Goal: Transaction & Acquisition: Download file/media

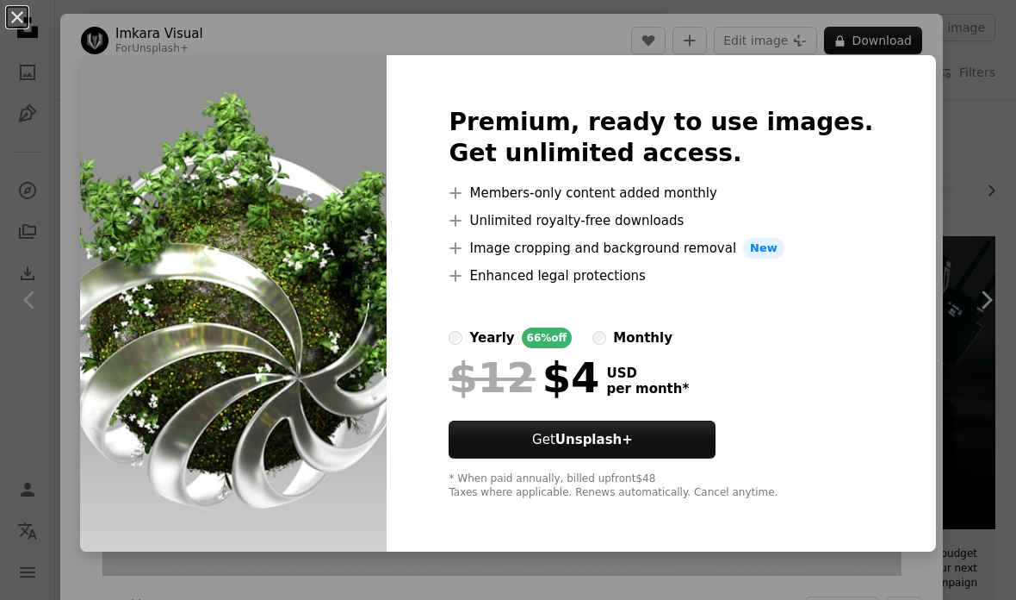
scroll to position [1252, 0]
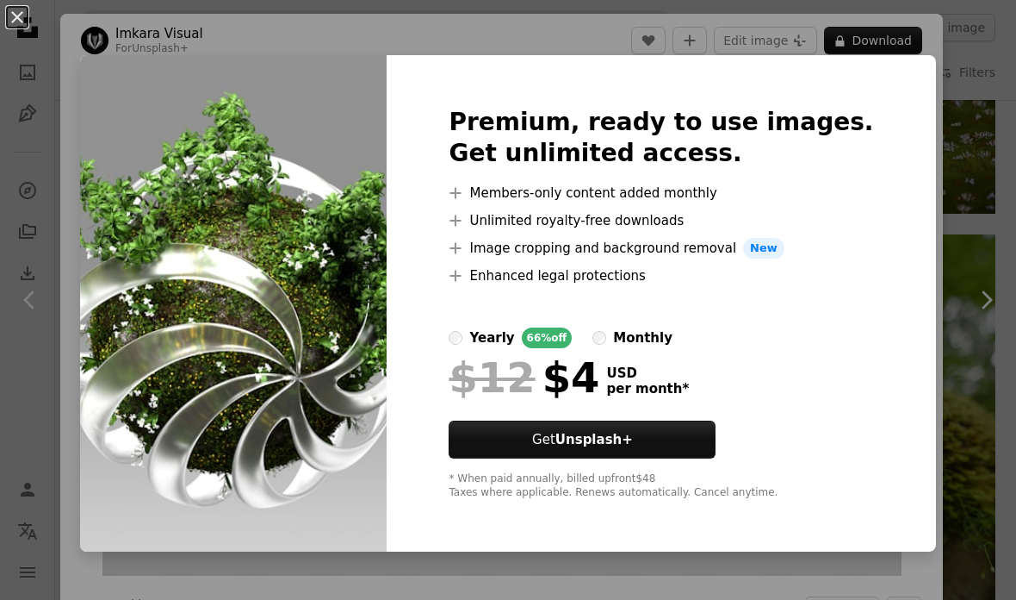
click at [207, 151] on img at bounding box center [233, 303] width 307 height 496
click at [12, 16] on button "An X shape" at bounding box center [17, 17] width 21 height 21
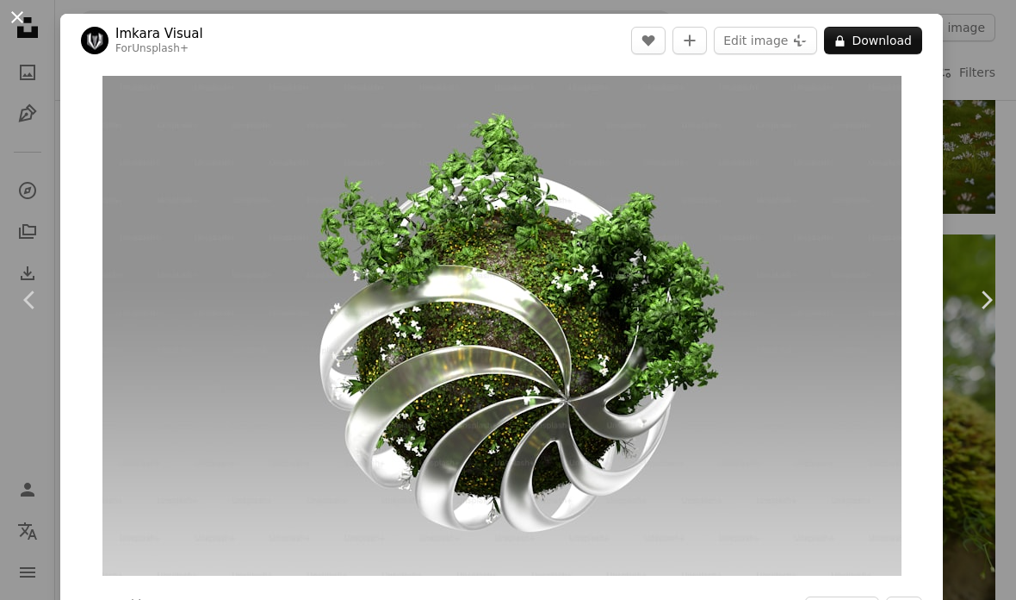
click at [11, 15] on button "An X shape" at bounding box center [17, 17] width 21 height 21
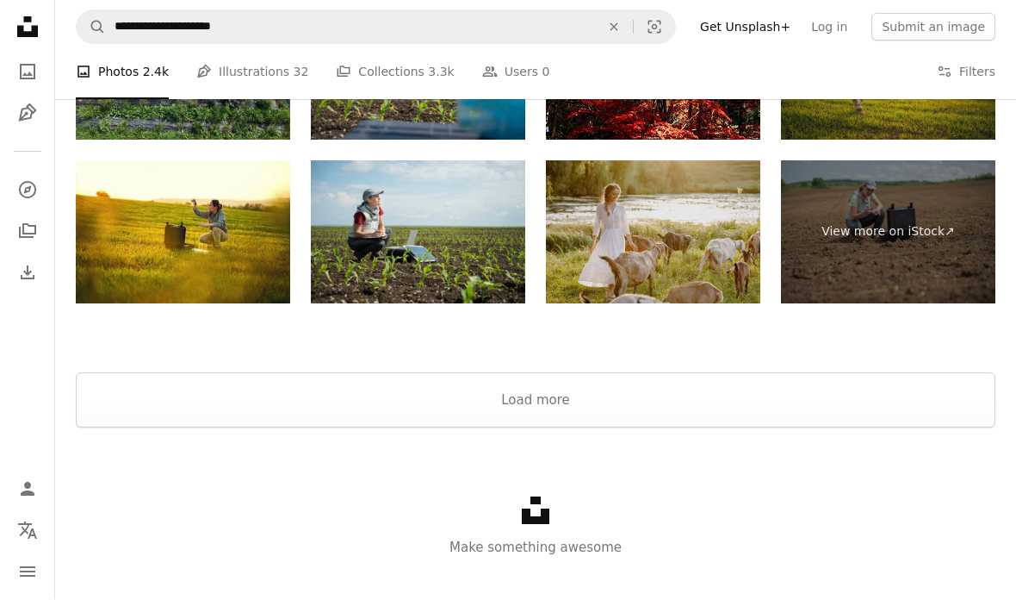
scroll to position [2773, 0]
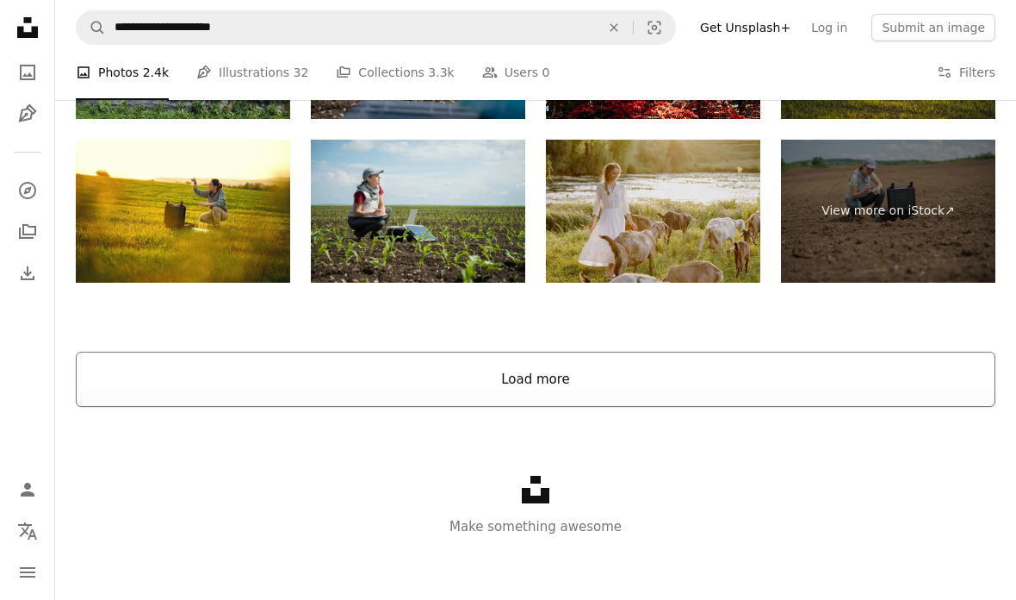
click at [236, 368] on button "Load more" at bounding box center [536, 378] width 920 height 55
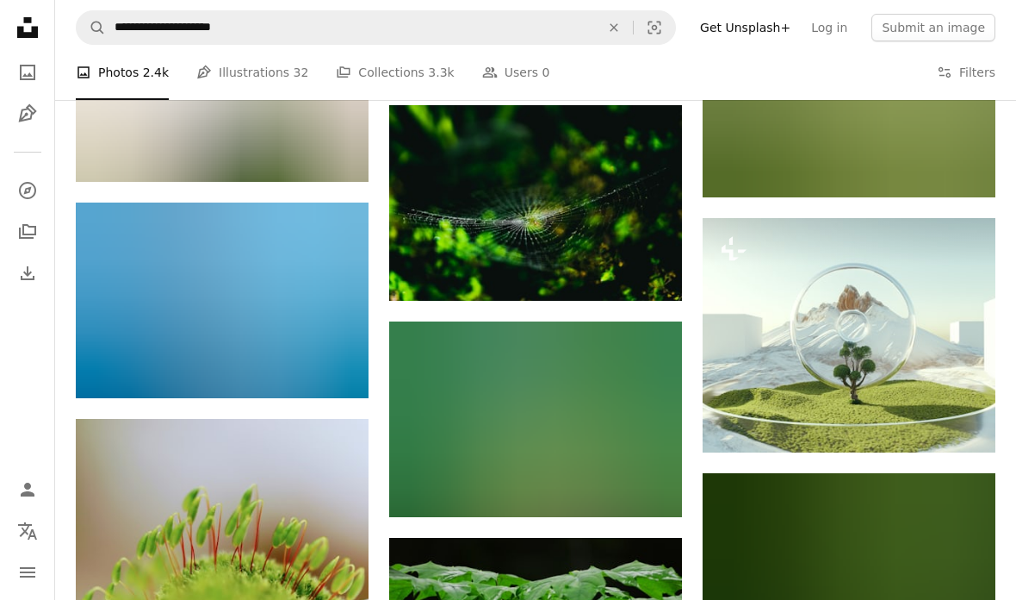
scroll to position [5652, 0]
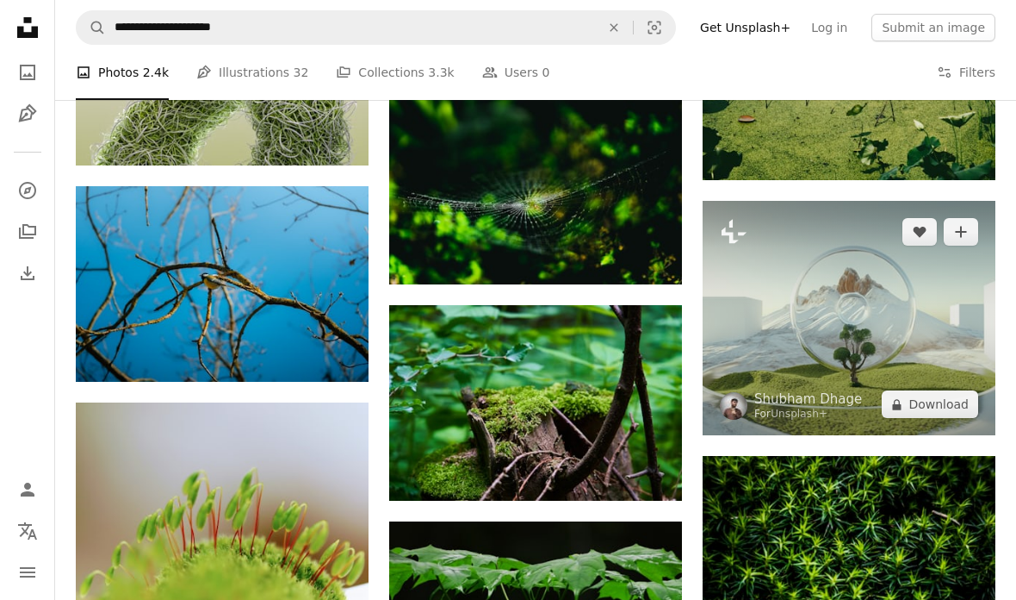
click at [773, 277] on img at bounding box center [849, 318] width 293 height 234
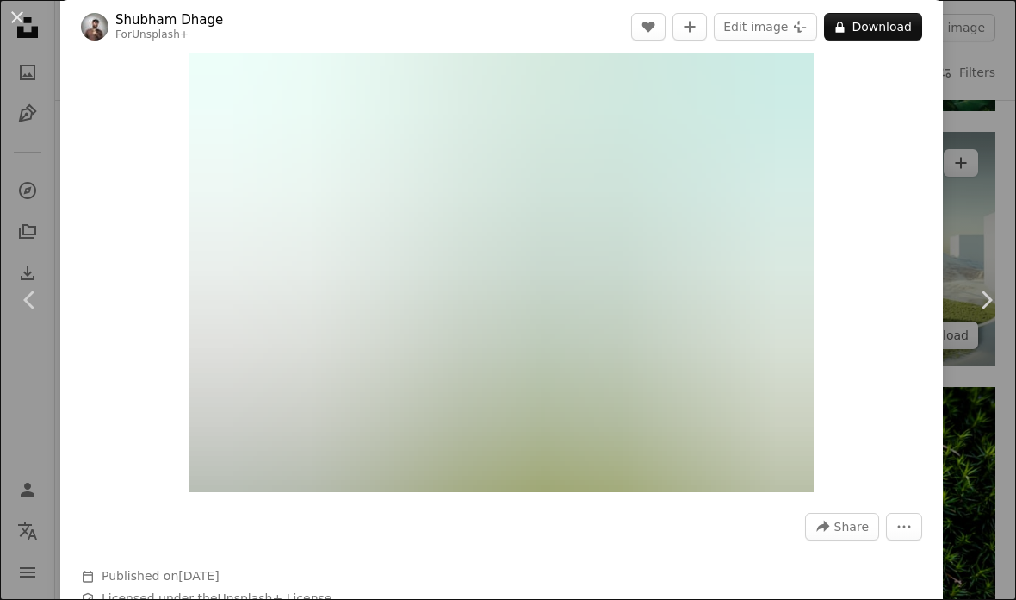
scroll to position [84, 0]
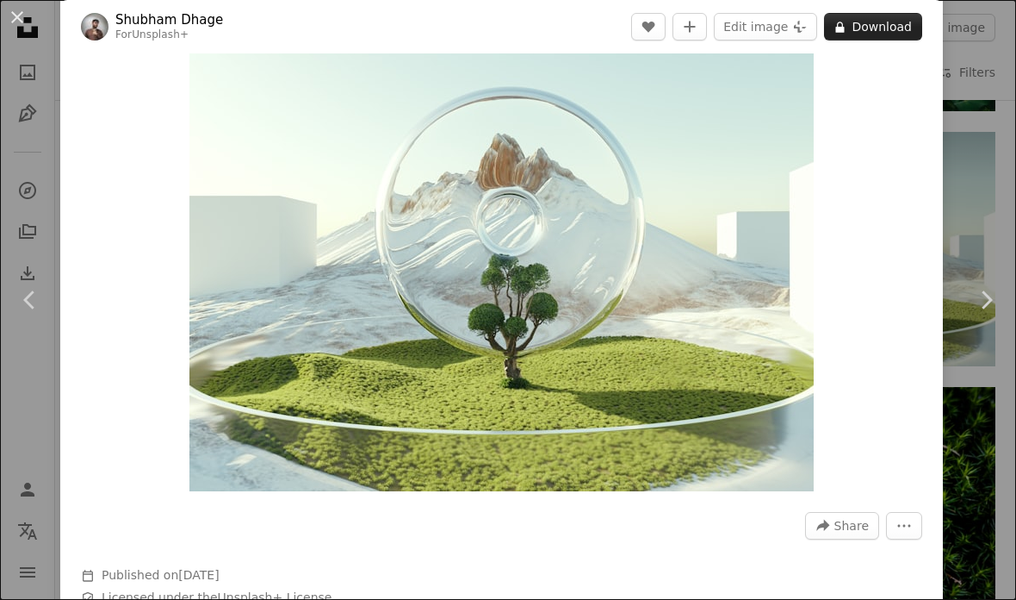
click at [905, 18] on button "A lock Download" at bounding box center [873, 27] width 98 height 28
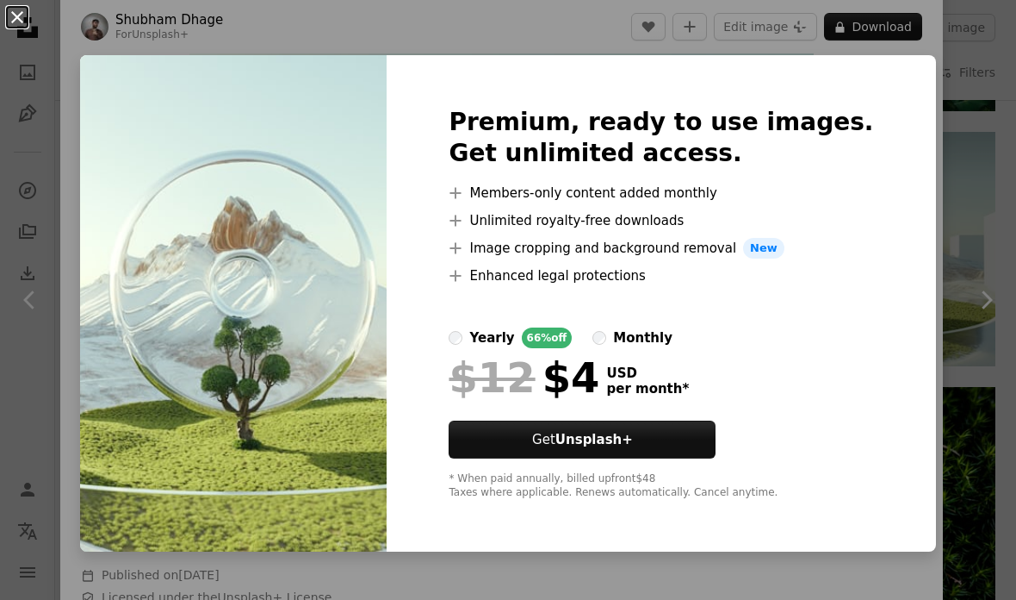
click at [10, 9] on button "An X shape" at bounding box center [17, 17] width 21 height 21
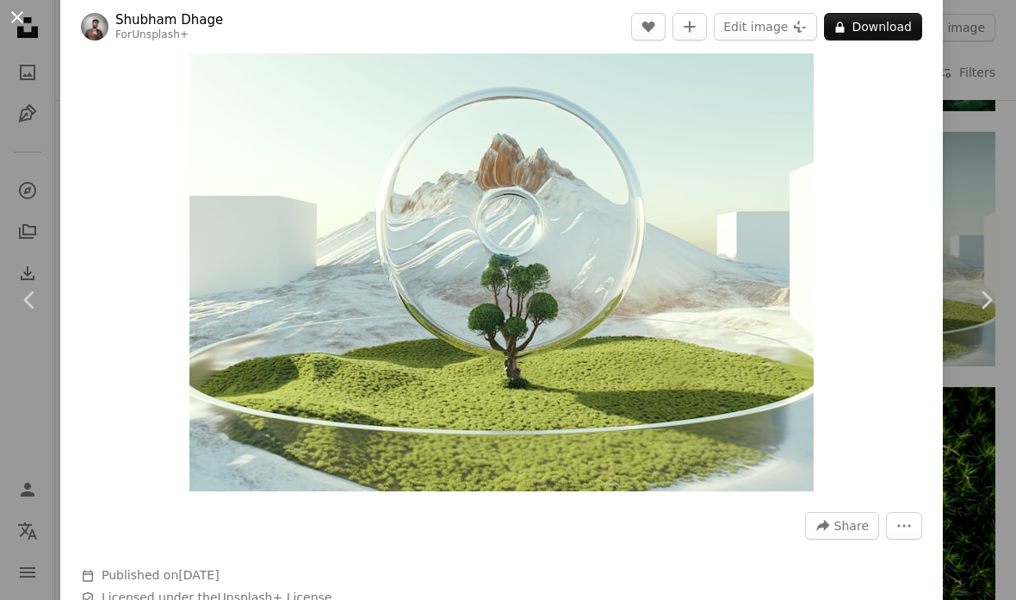
click at [8, 15] on button "An X shape" at bounding box center [17, 17] width 21 height 21
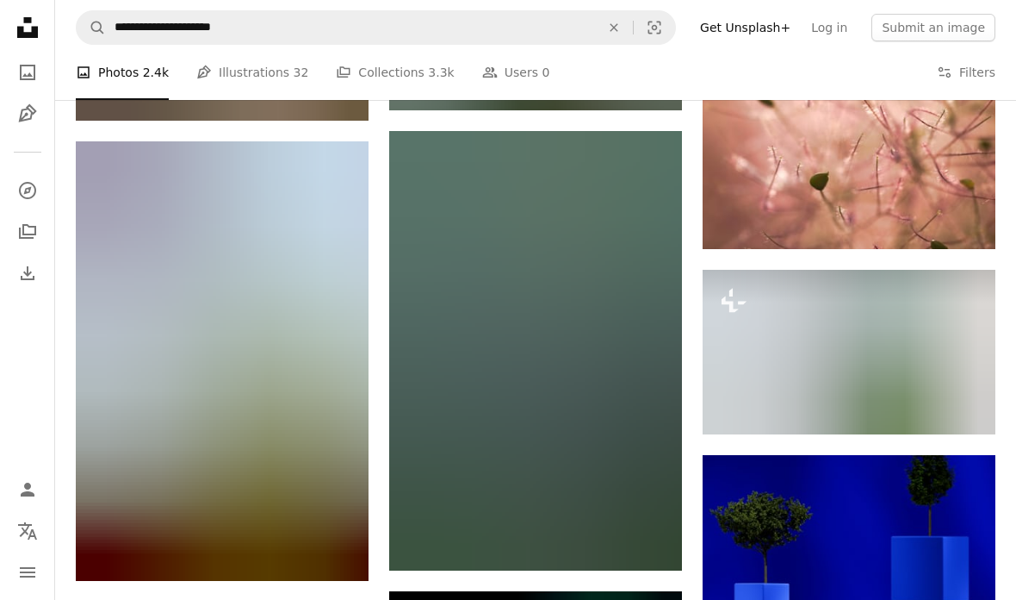
scroll to position [8726, 0]
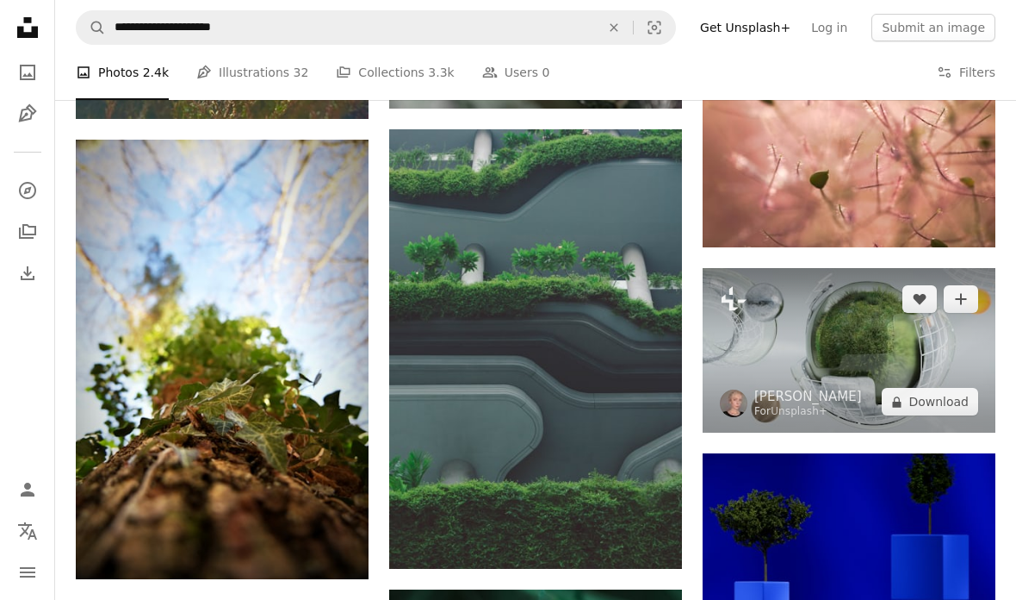
click at [796, 310] on img at bounding box center [849, 350] width 293 height 165
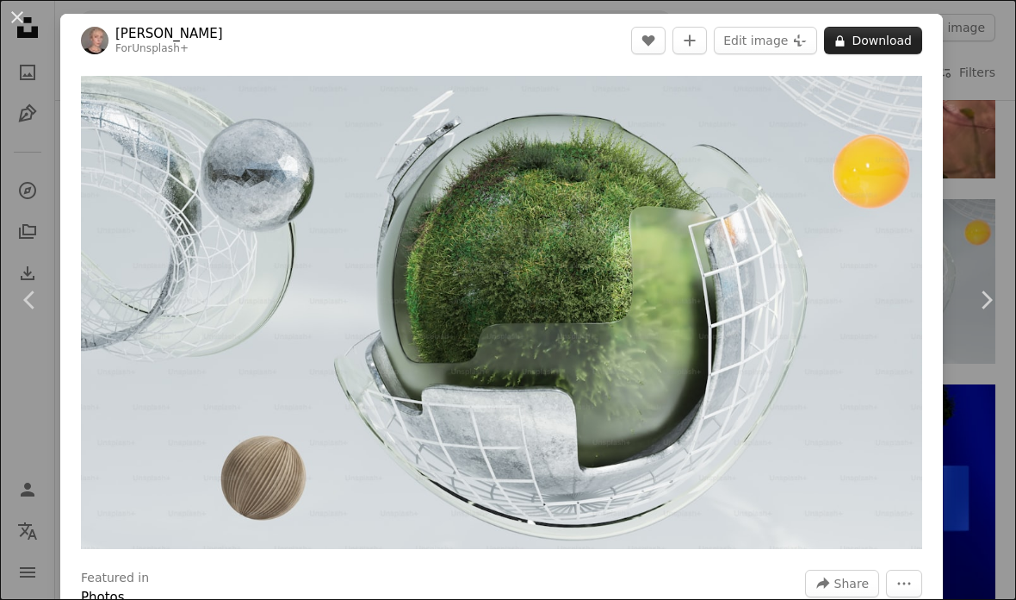
click at [896, 28] on button "A lock Download" at bounding box center [873, 41] width 98 height 28
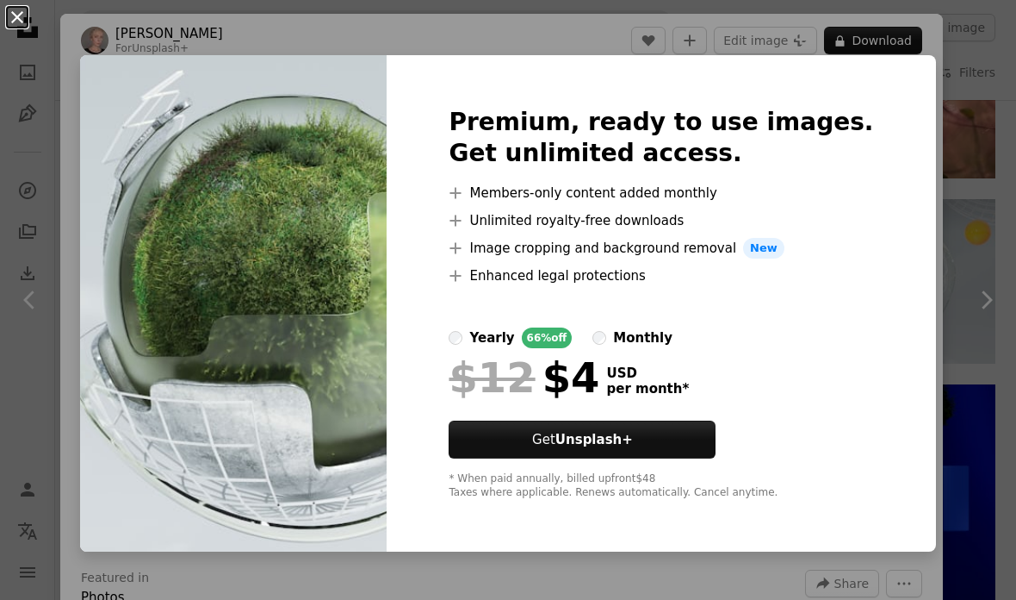
click at [12, 25] on button "An X shape" at bounding box center [17, 17] width 21 height 21
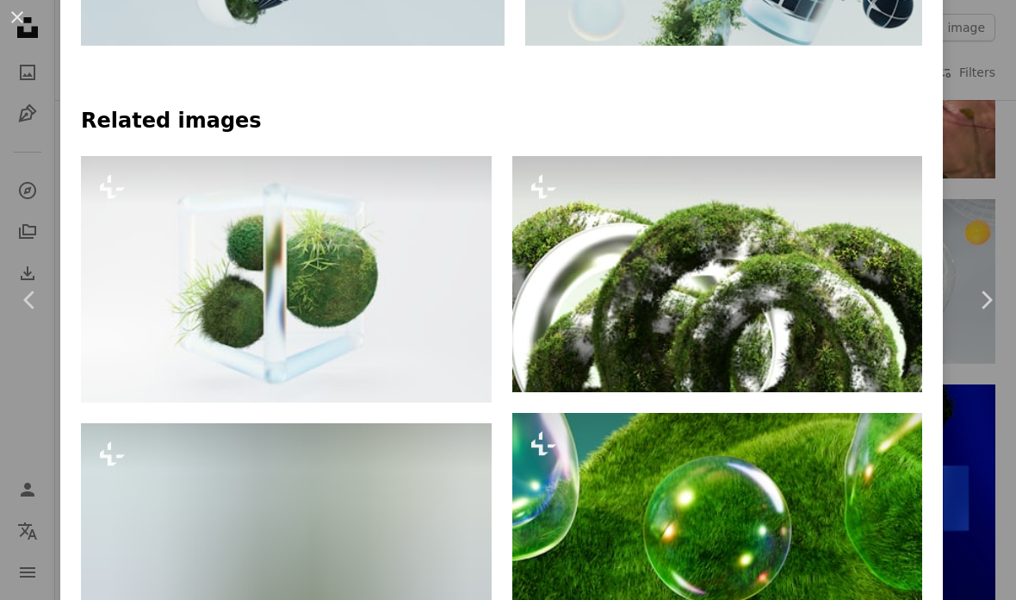
scroll to position [1099, 0]
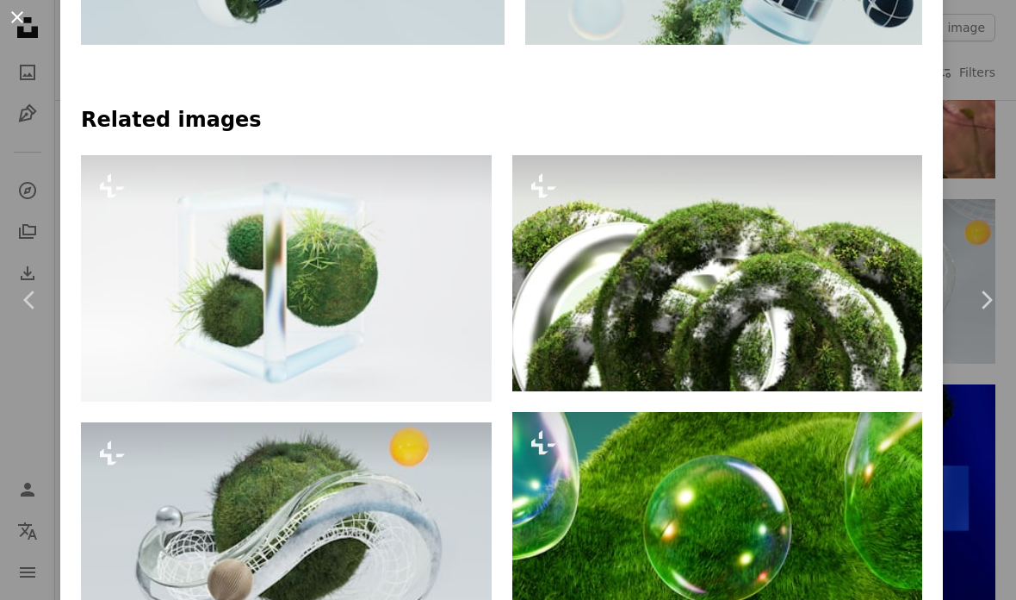
click at [9, 7] on button "An X shape" at bounding box center [17, 17] width 21 height 21
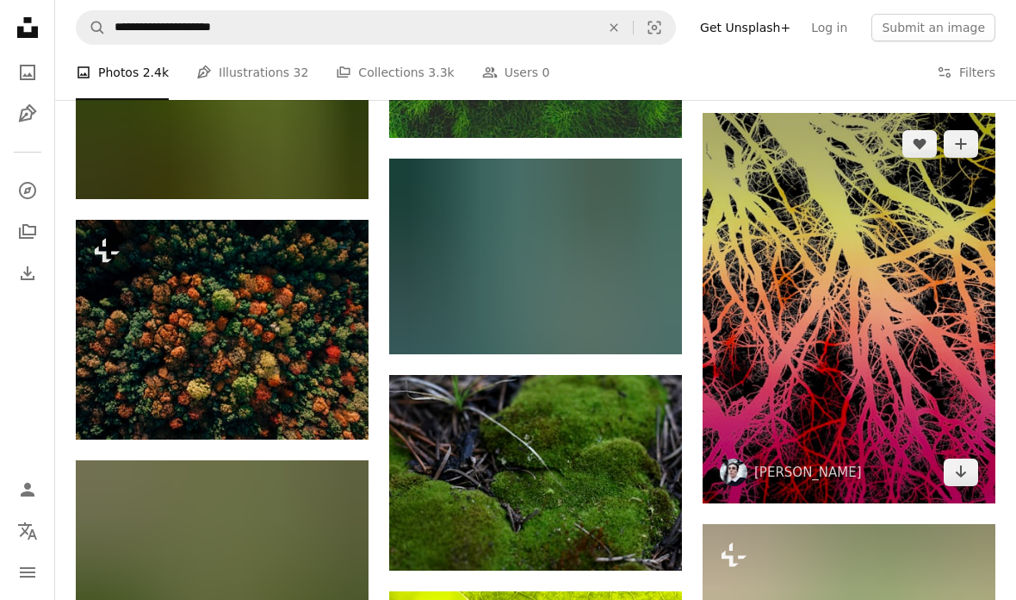
scroll to position [13653, 0]
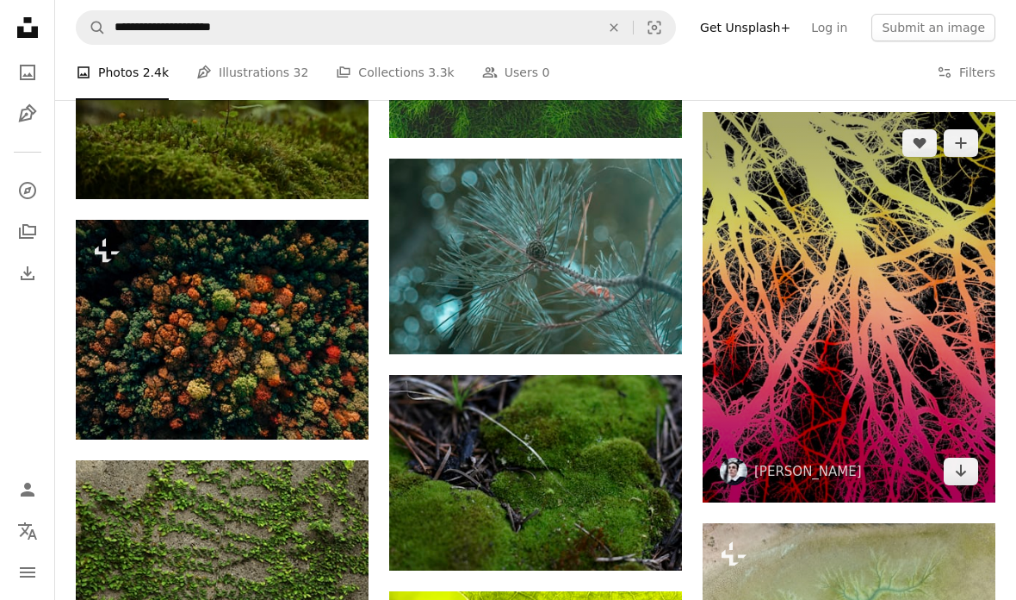
click at [836, 260] on img at bounding box center [849, 307] width 293 height 390
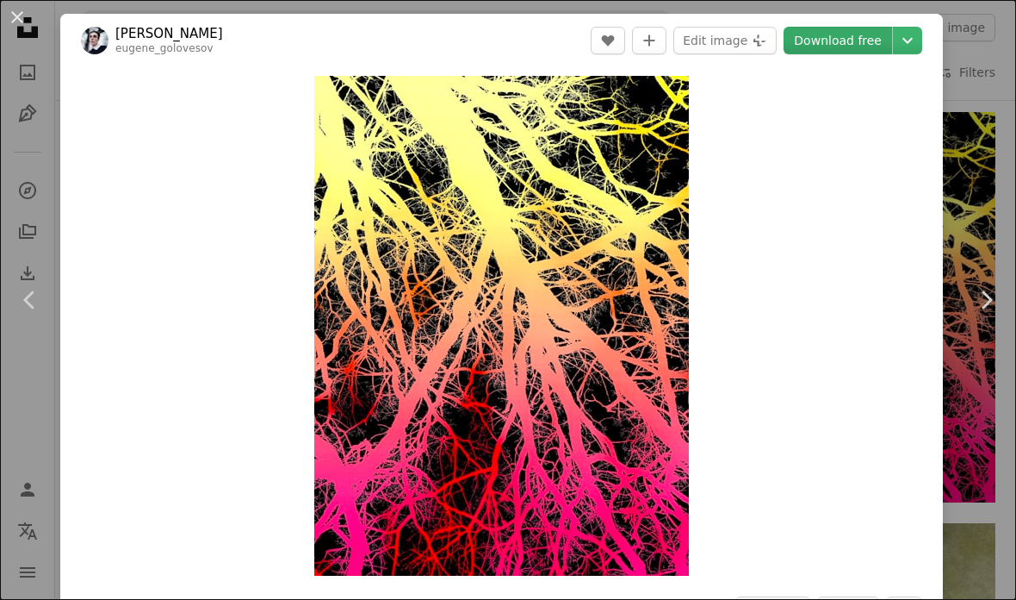
click at [835, 28] on link "Download free" at bounding box center [838, 41] width 109 height 28
click at [9, 22] on button "An X shape" at bounding box center [17, 17] width 21 height 21
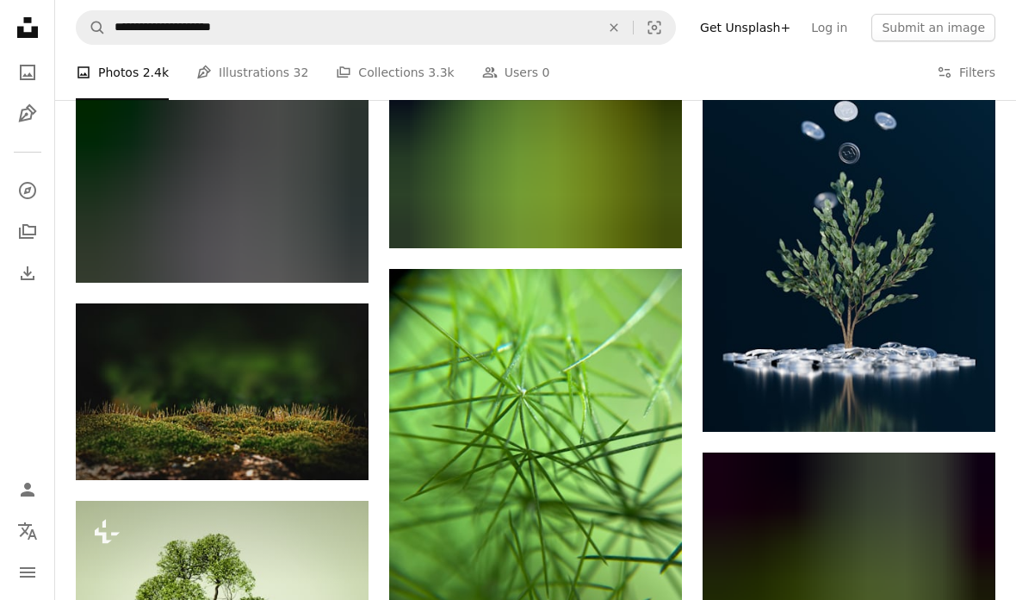
scroll to position [15406, 0]
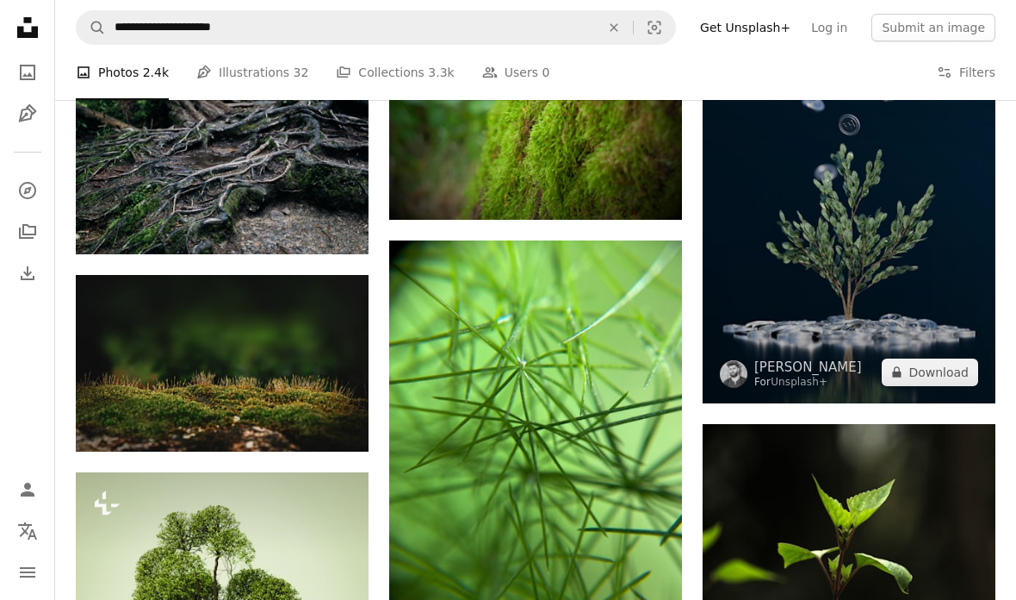
click at [798, 221] on img at bounding box center [849, 195] width 293 height 416
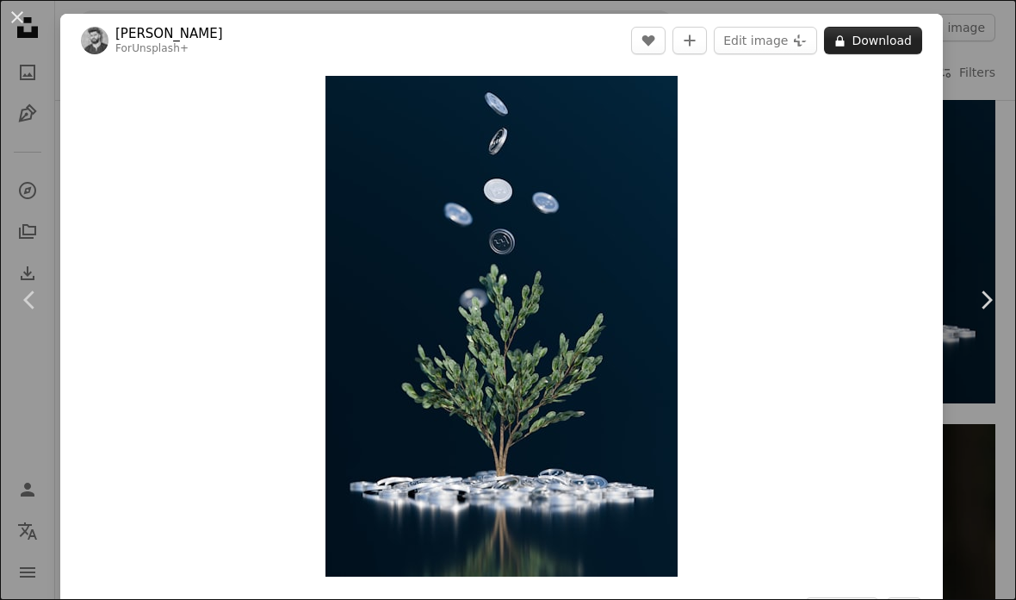
click at [892, 34] on button "A lock Download" at bounding box center [873, 41] width 98 height 28
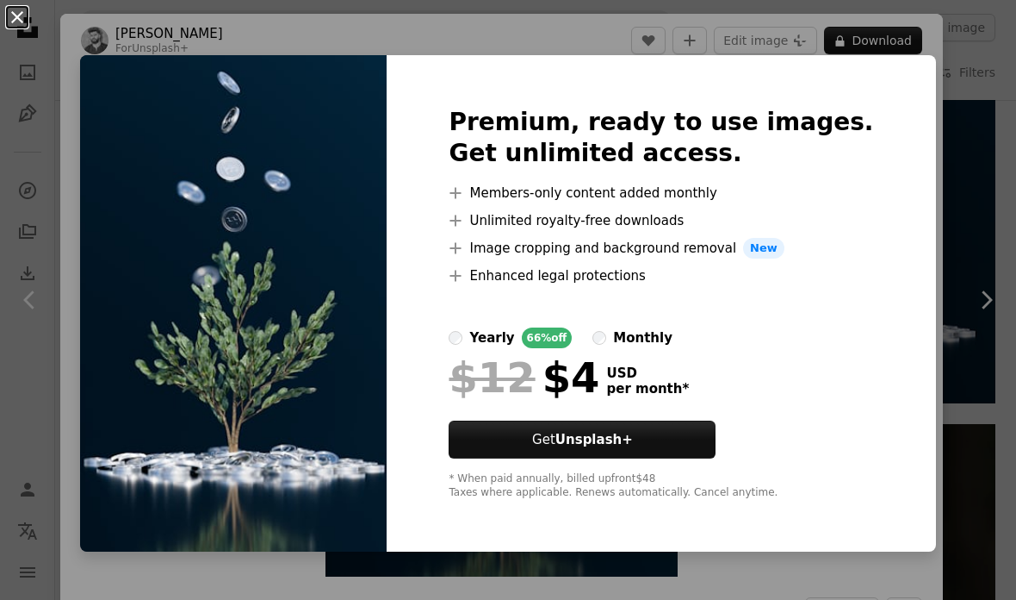
click at [9, 9] on button "An X shape" at bounding box center [17, 17] width 21 height 21
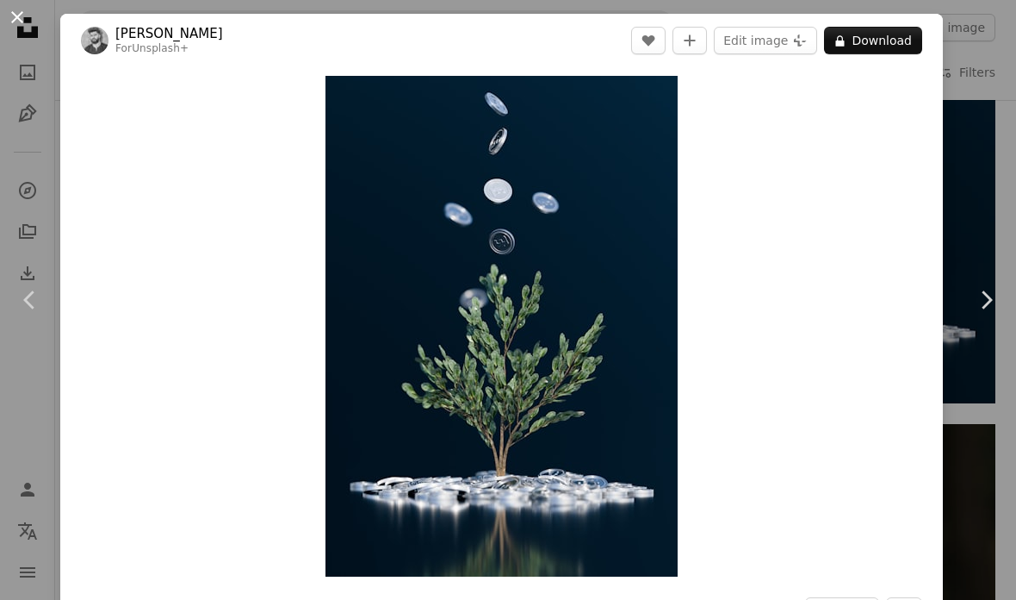
click at [7, 18] on button "An X shape" at bounding box center [17, 17] width 21 height 21
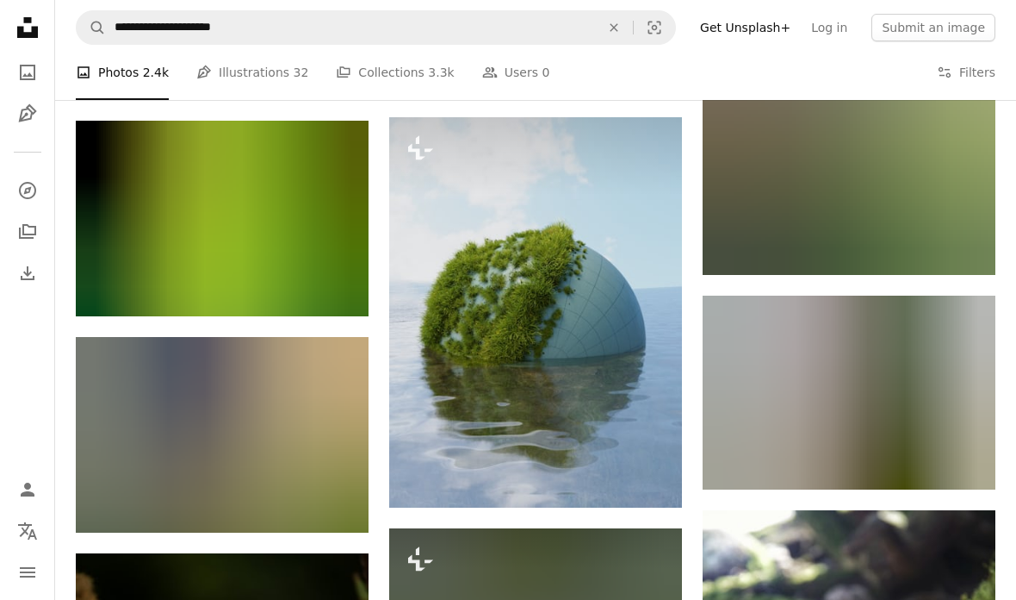
scroll to position [22875, 0]
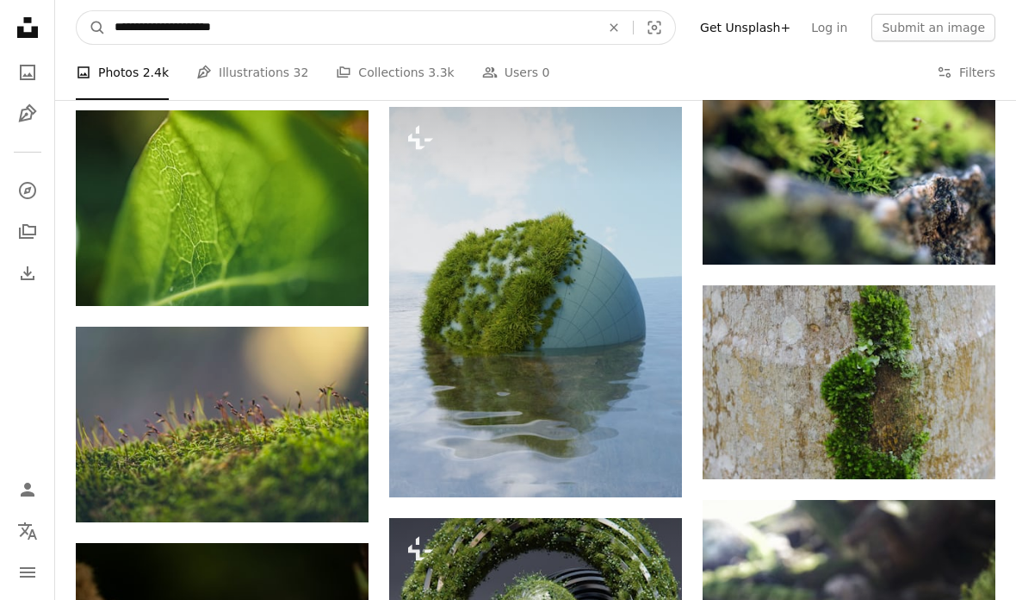
click at [278, 21] on input "**********" at bounding box center [350, 27] width 489 height 33
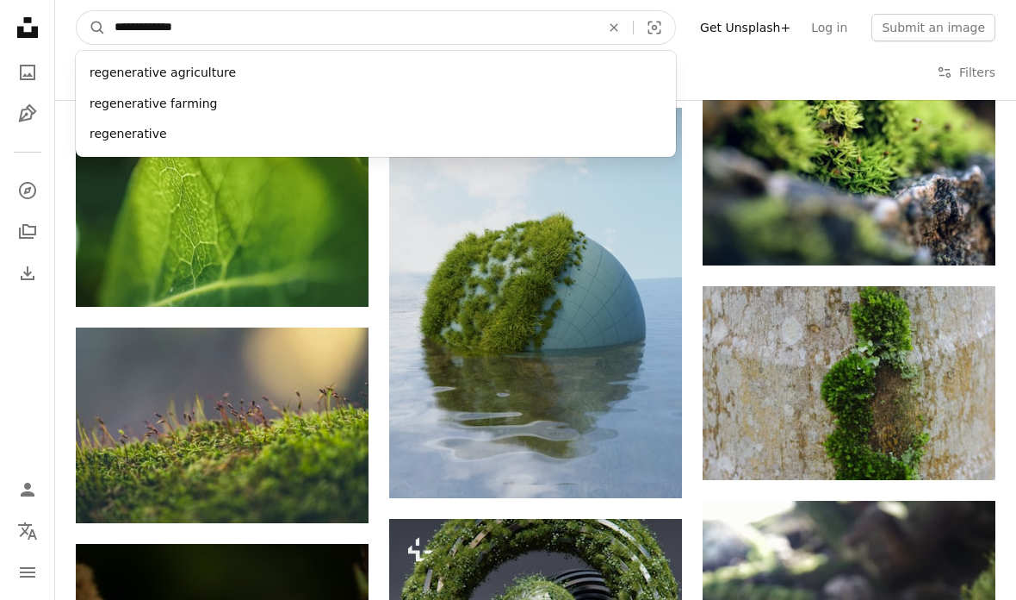
type input "**********"
click at [91, 27] on button "A magnifying glass" at bounding box center [91, 27] width 29 height 33
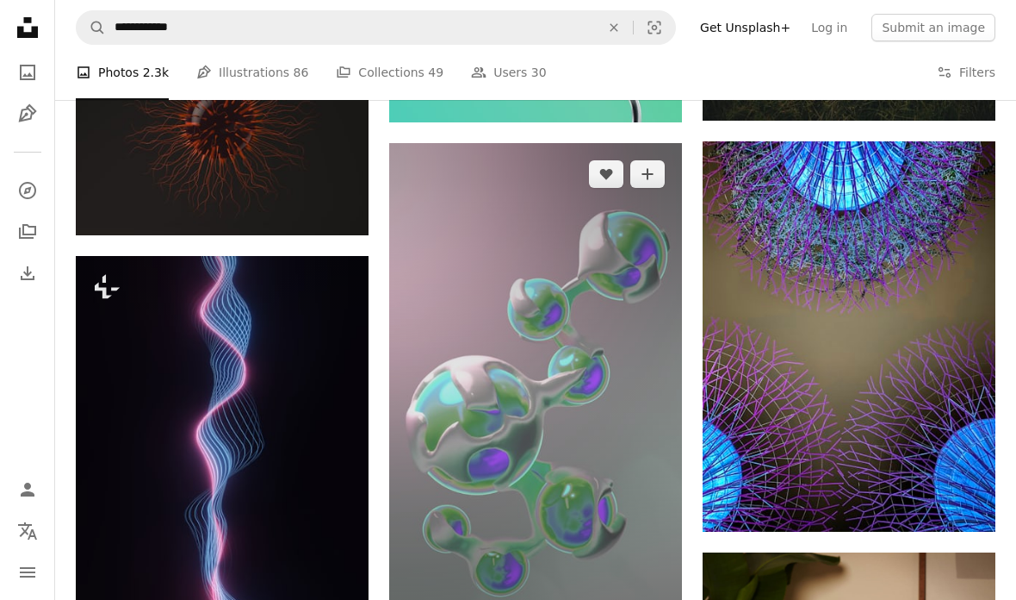
scroll to position [4335, 0]
click at [491, 494] on img at bounding box center [535, 403] width 293 height 520
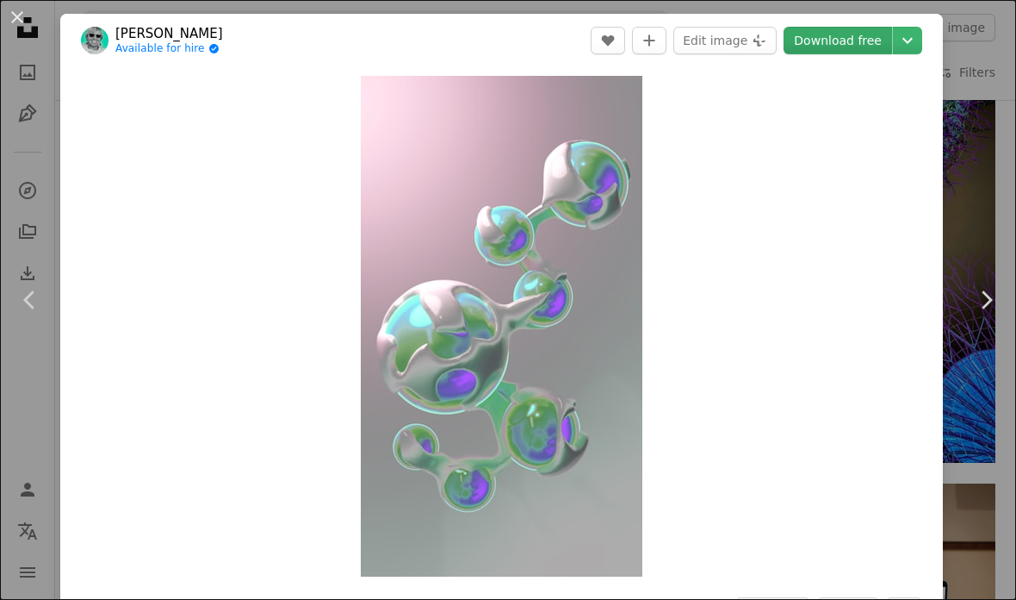
click at [835, 34] on link "Download free" at bounding box center [838, 41] width 109 height 28
click at [864, 29] on link "Download free" at bounding box center [838, 41] width 109 height 28
click at [15, 14] on button "An X shape" at bounding box center [17, 17] width 21 height 21
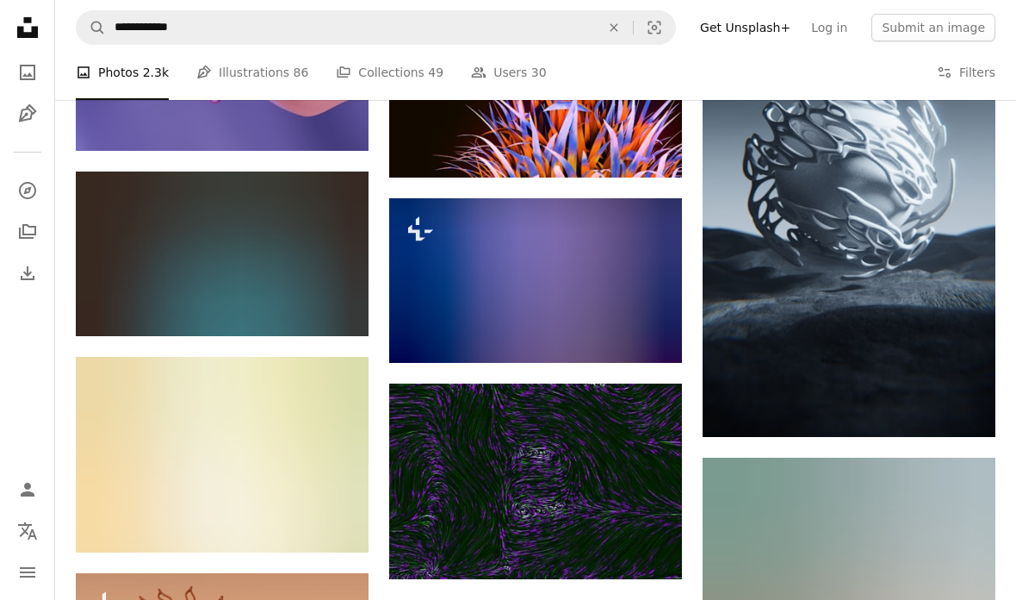
scroll to position [8574, 0]
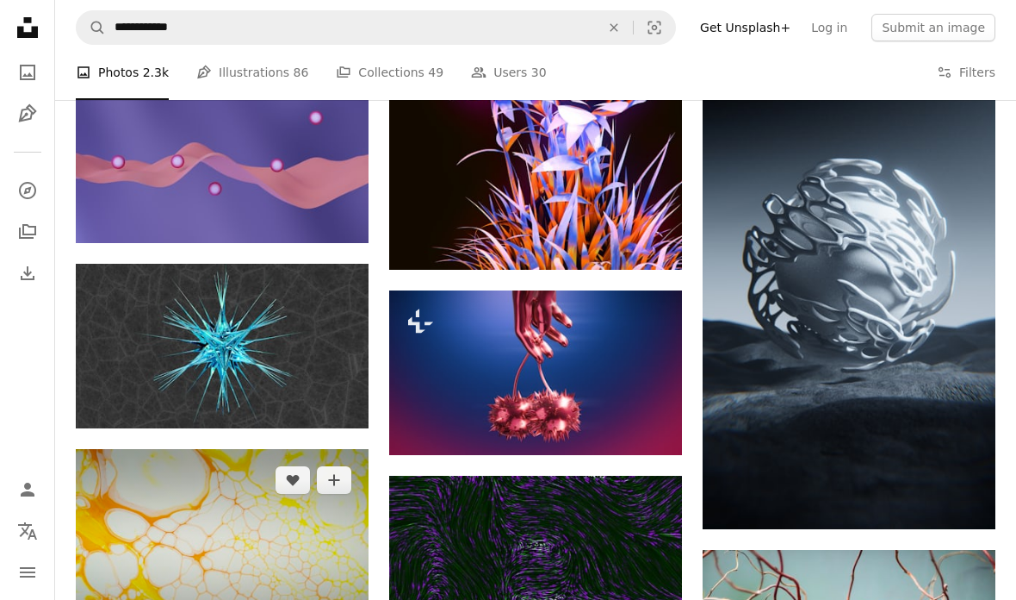
click at [214, 450] on img at bounding box center [222, 548] width 293 height 196
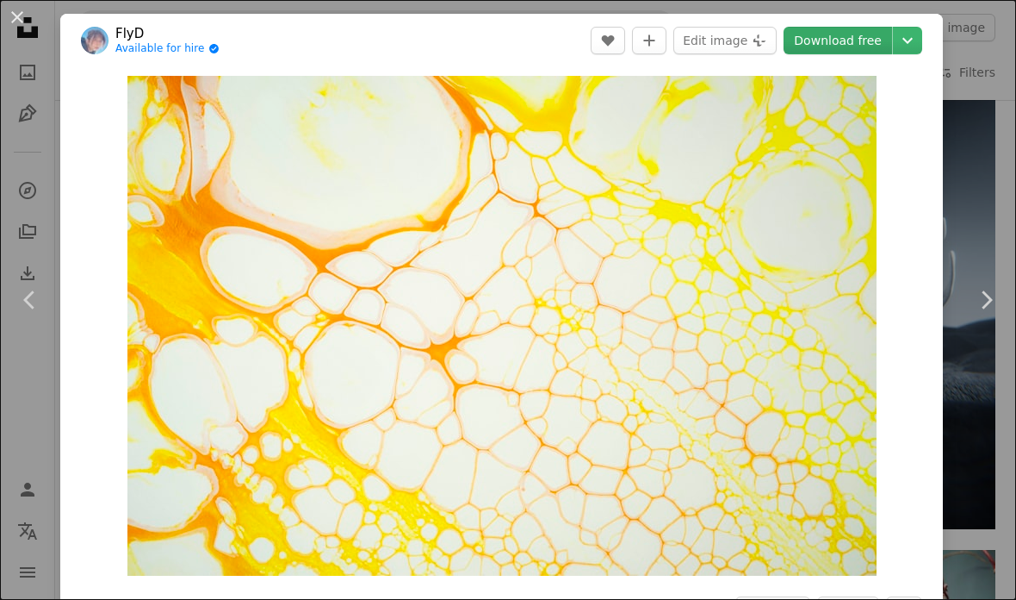
click at [850, 27] on link "Download free" at bounding box center [838, 41] width 109 height 28
click at [11, 10] on button "An X shape" at bounding box center [17, 17] width 21 height 21
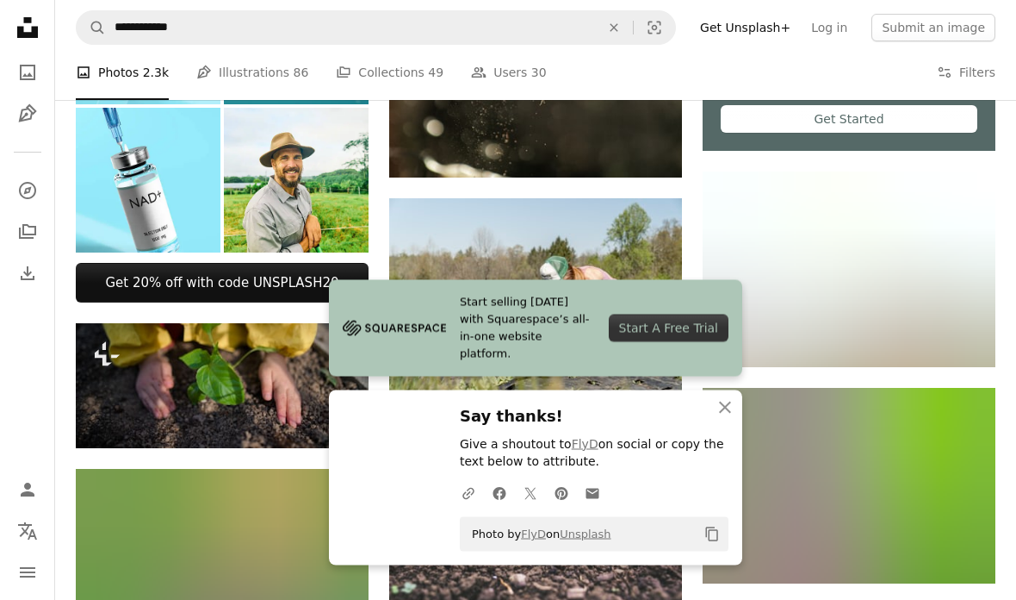
scroll to position [500, 0]
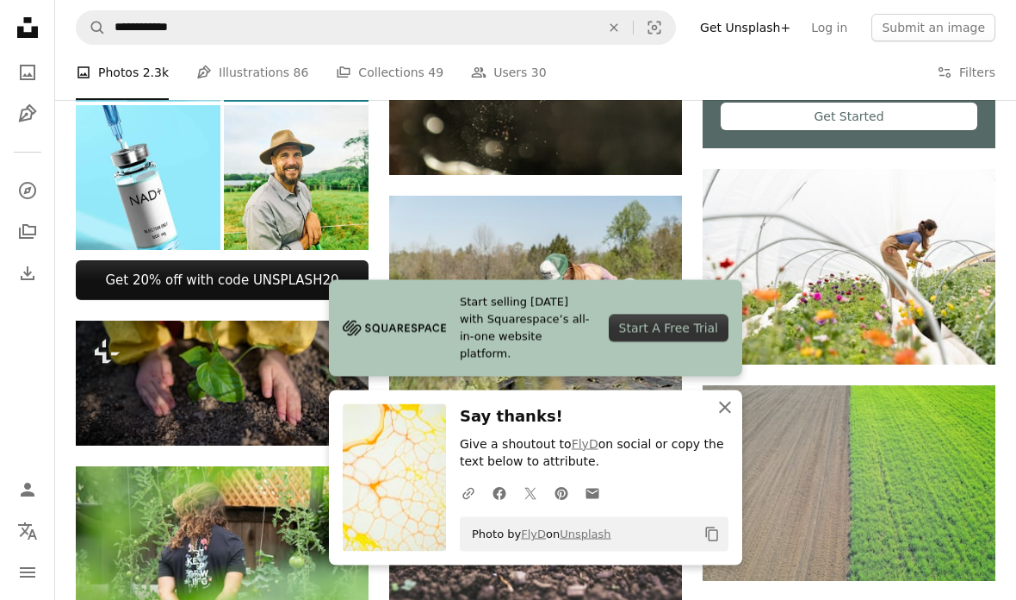
click at [721, 425] on button "An X shape Close" at bounding box center [725, 407] width 34 height 34
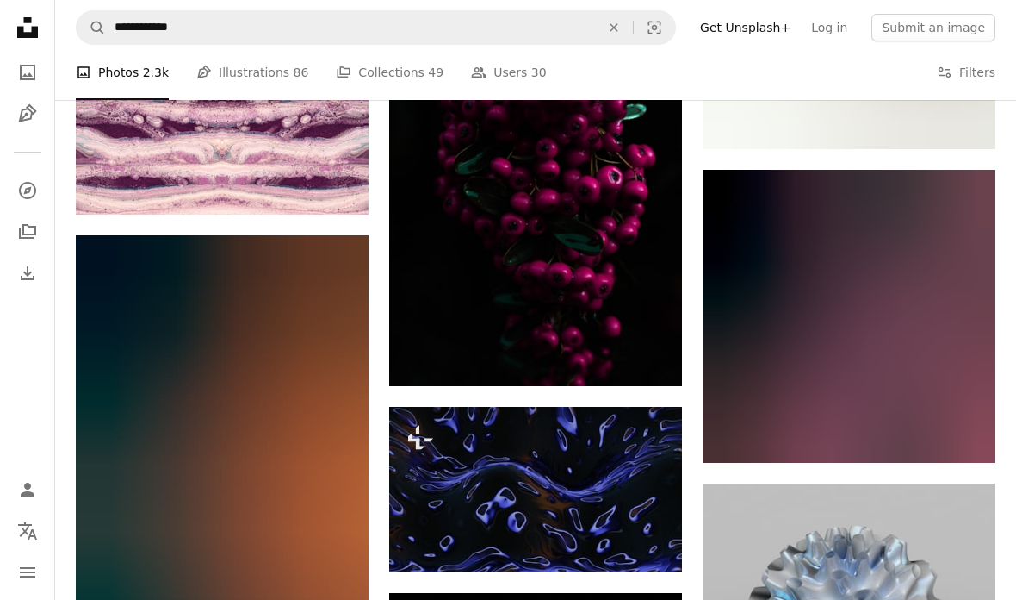
scroll to position [31135, 0]
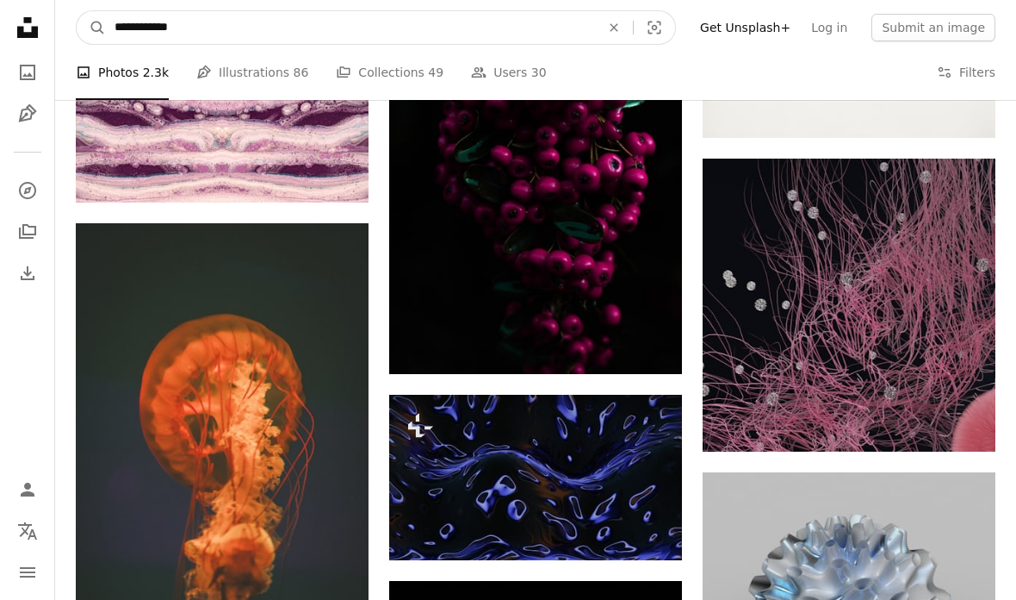
click at [208, 18] on input "**********" at bounding box center [350, 27] width 489 height 33
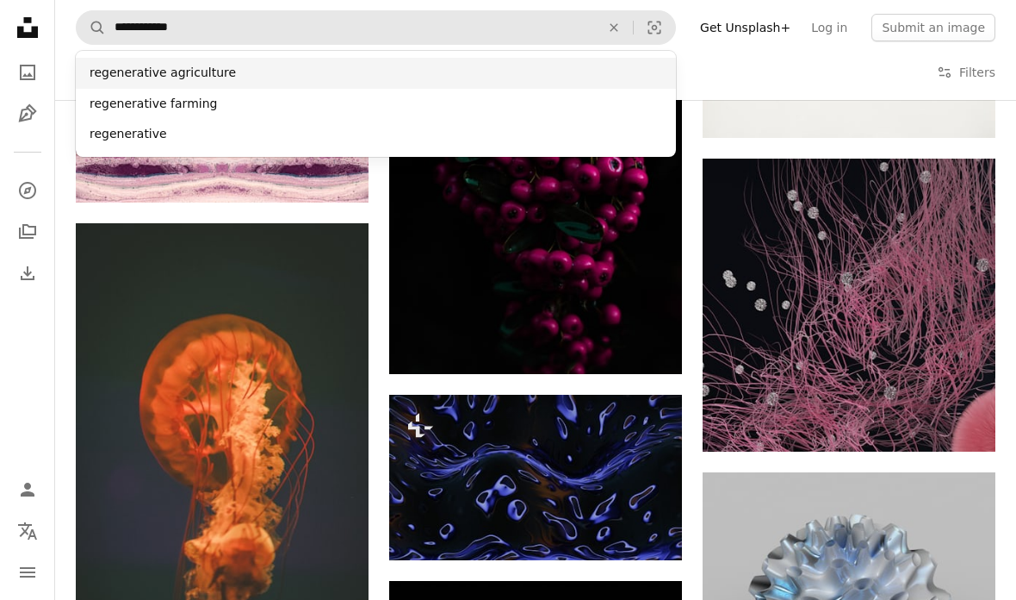
click at [116, 68] on div "regenerative agriculture" at bounding box center [376, 73] width 600 height 31
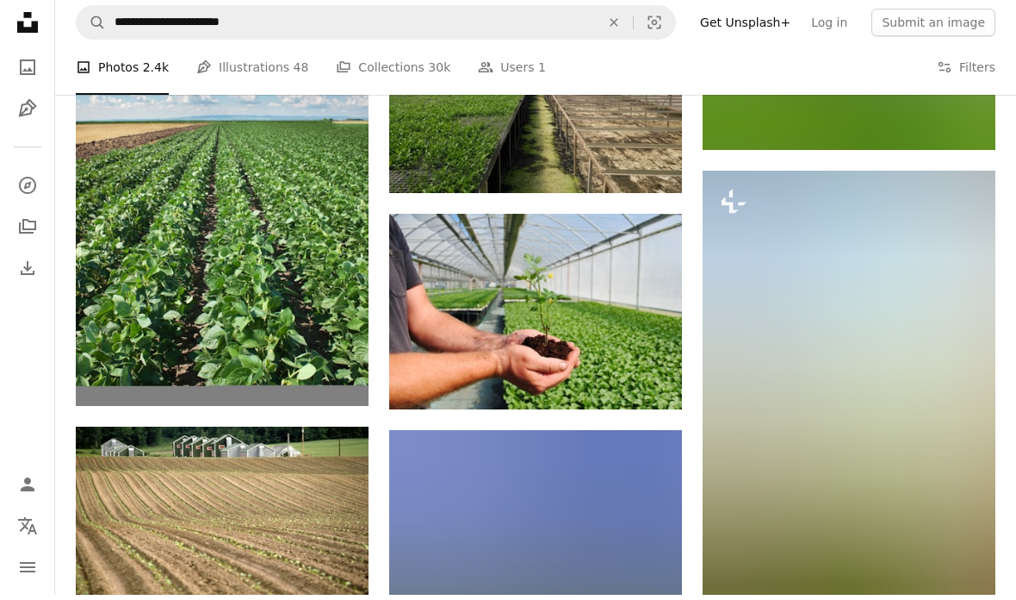
scroll to position [7191, 0]
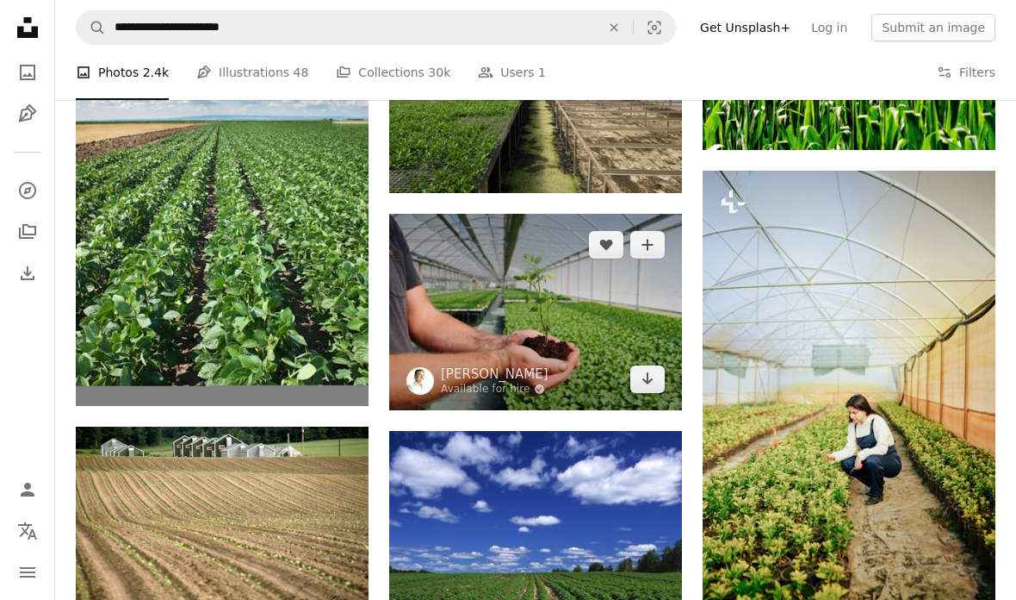
click at [436, 295] on img at bounding box center [535, 312] width 293 height 196
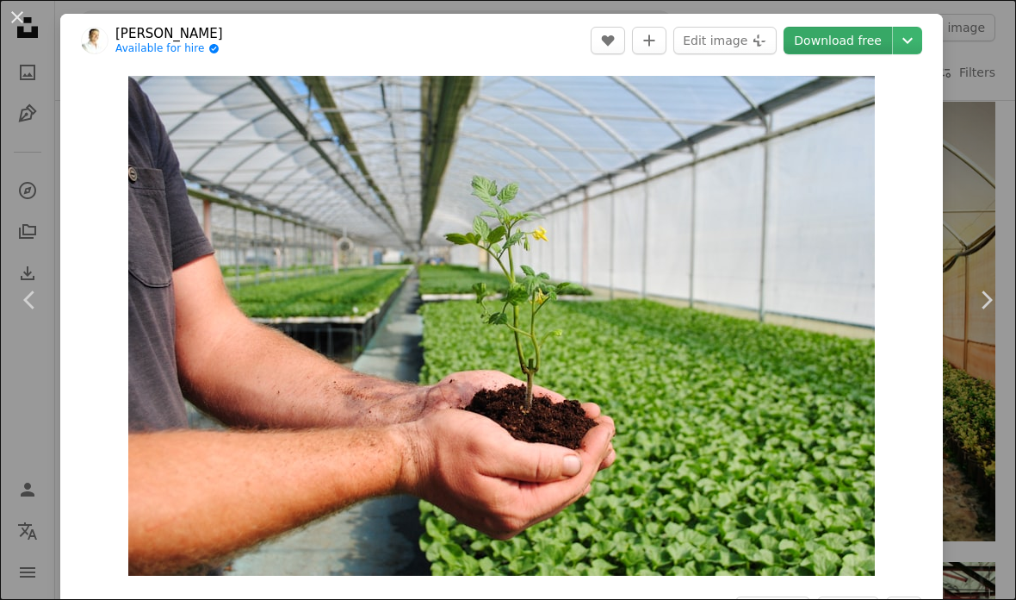
click at [843, 28] on link "Download free" at bounding box center [838, 41] width 109 height 28
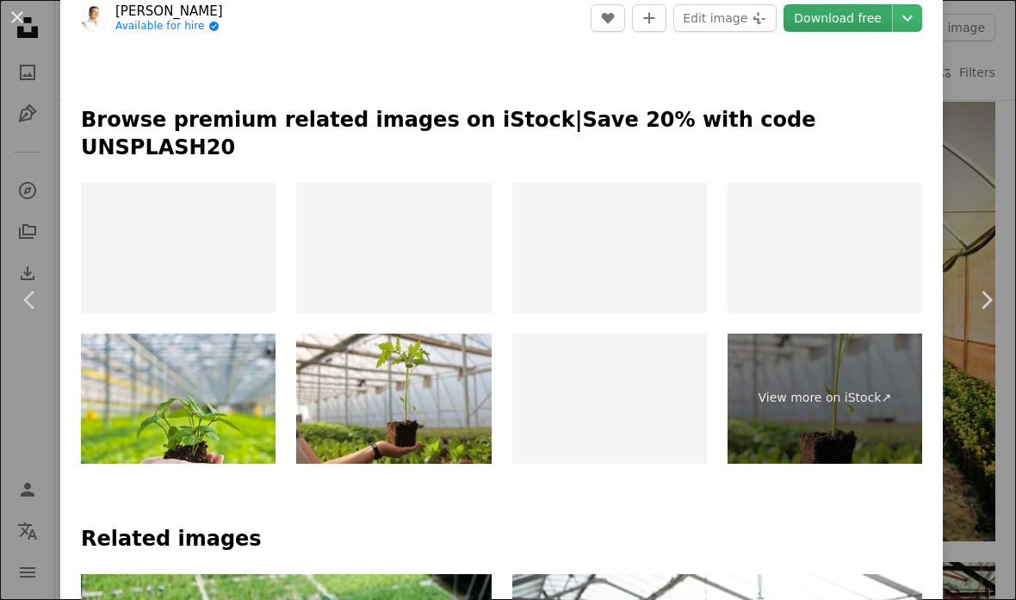
scroll to position [767, 0]
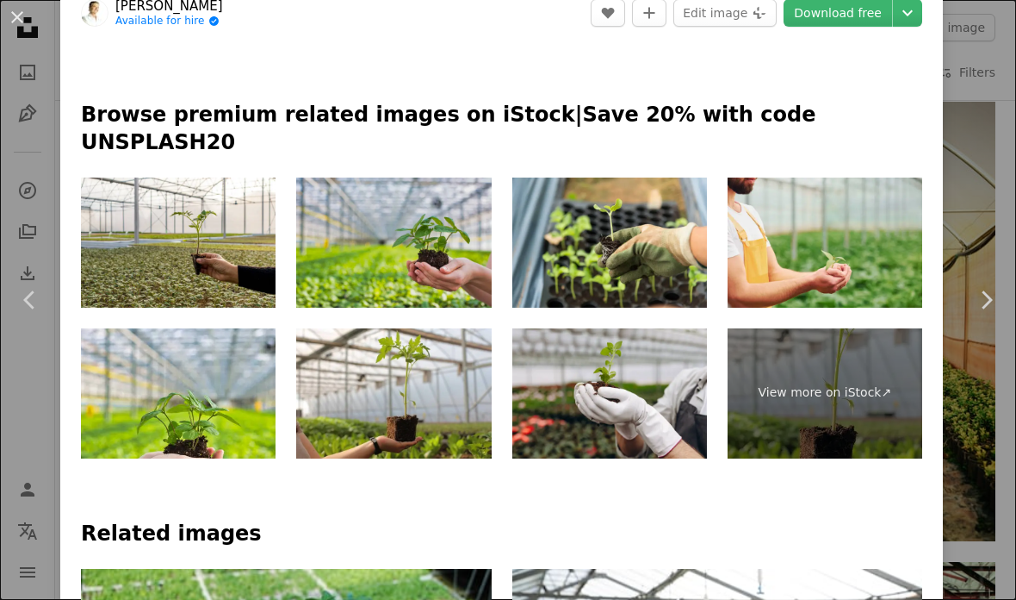
click at [349, 221] on img at bounding box center [393, 242] width 195 height 130
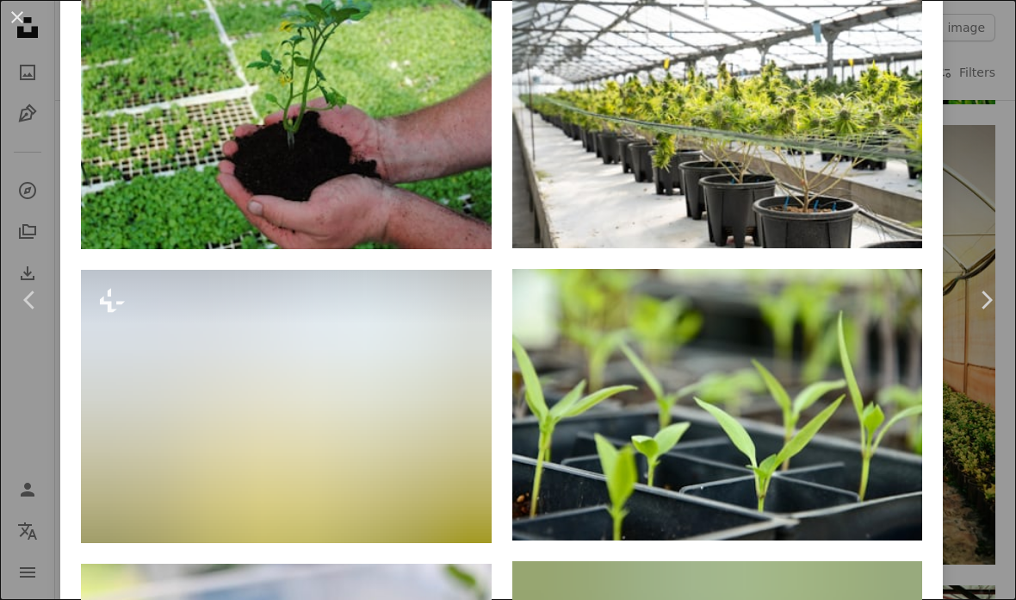
scroll to position [1368, 0]
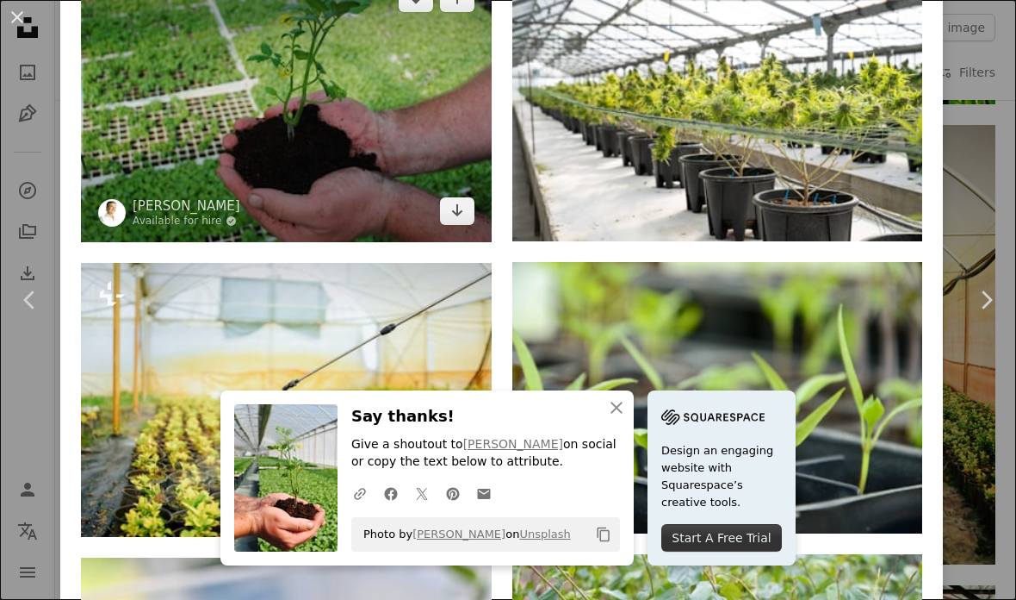
click at [197, 64] on img at bounding box center [286, 104] width 411 height 275
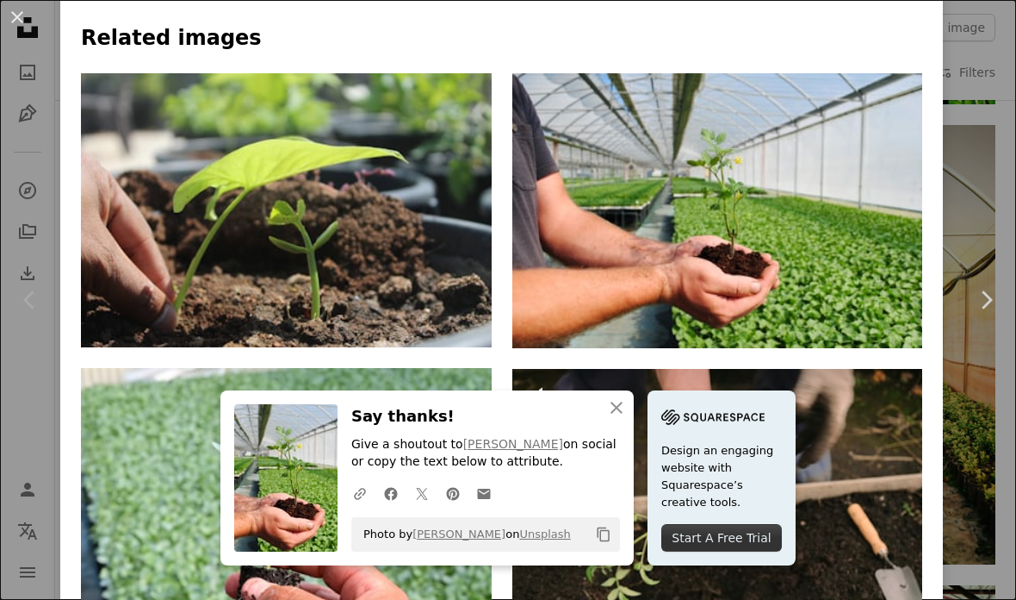
scroll to position [1261, 0]
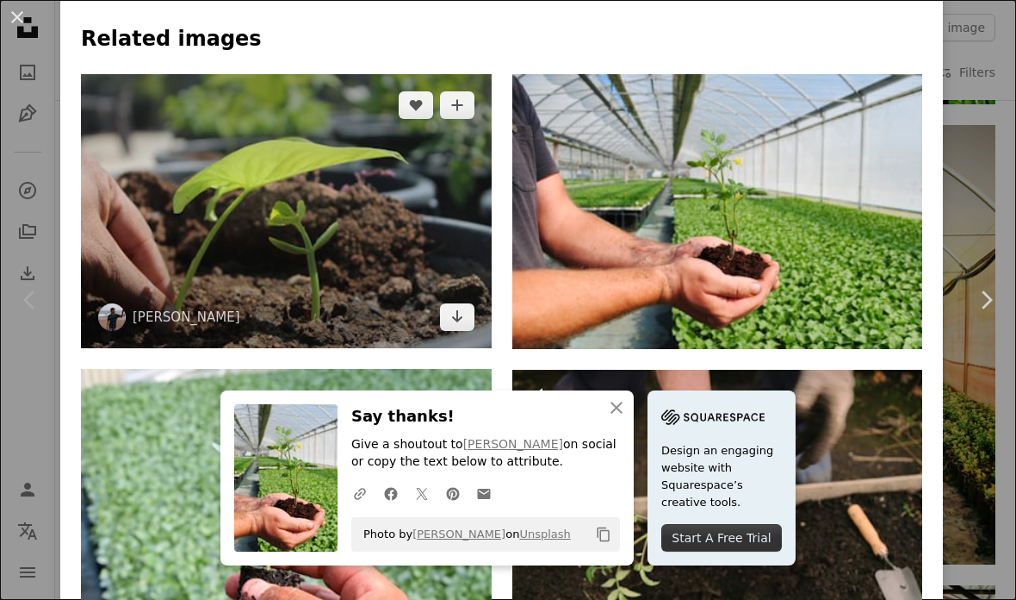
click at [270, 240] on img at bounding box center [286, 211] width 411 height 274
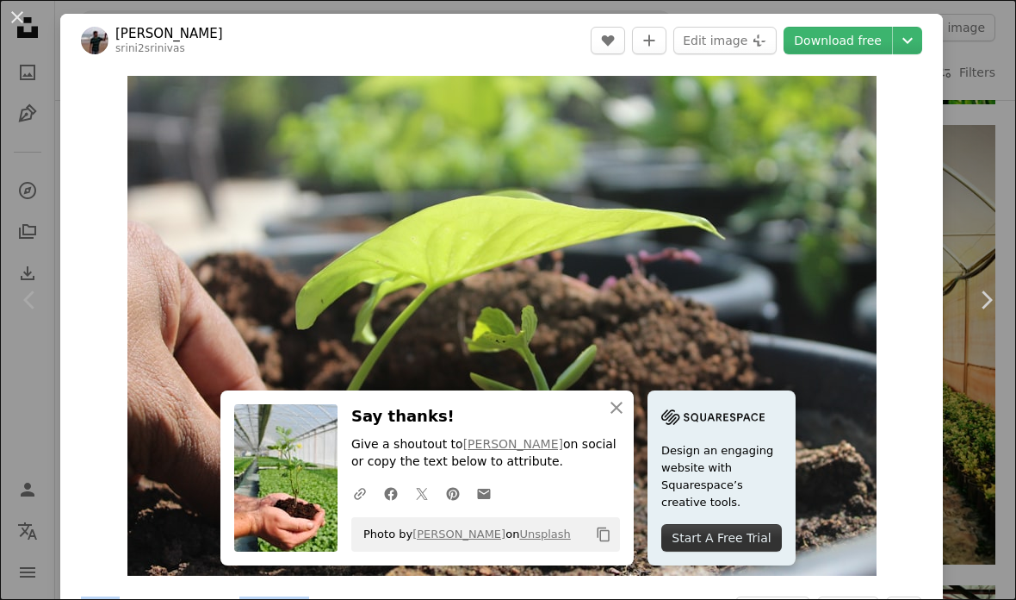
click at [854, 13] on div "An X shape Chevron left Chevron right [PERSON_NAME] srini2srinivas A heart A pl…" at bounding box center [508, 300] width 1016 height 600
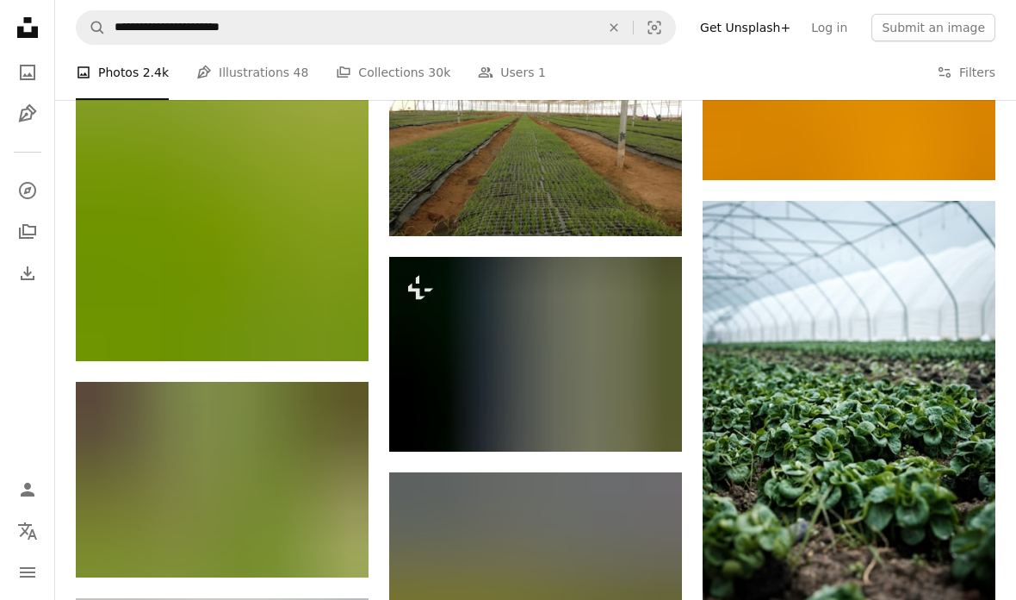
scroll to position [10189, 0]
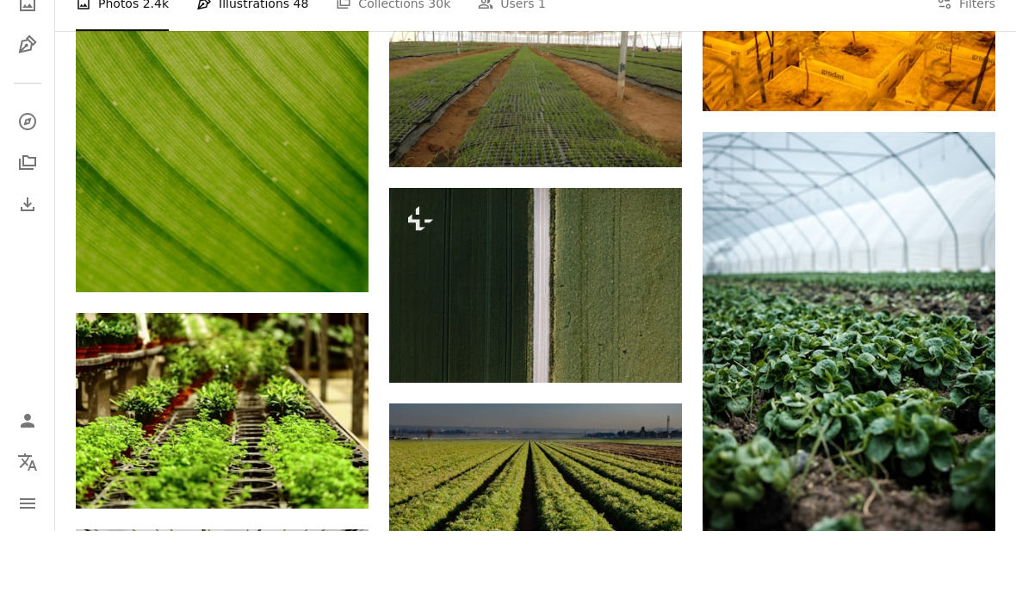
click at [243, 45] on link "Pen Tool Illustrations 48" at bounding box center [252, 72] width 112 height 55
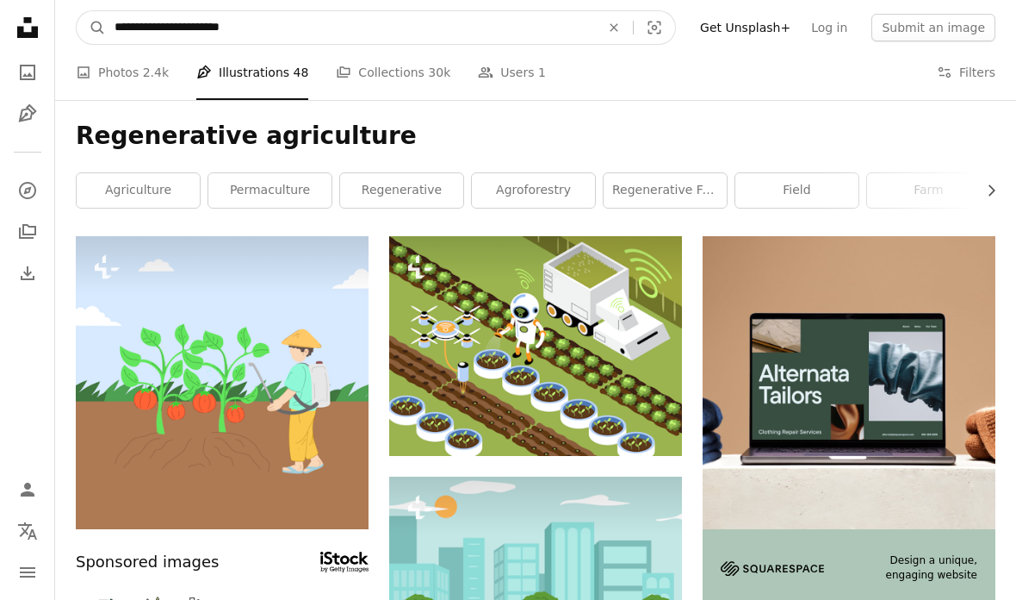
click at [256, 40] on input "**********" at bounding box center [350, 27] width 489 height 33
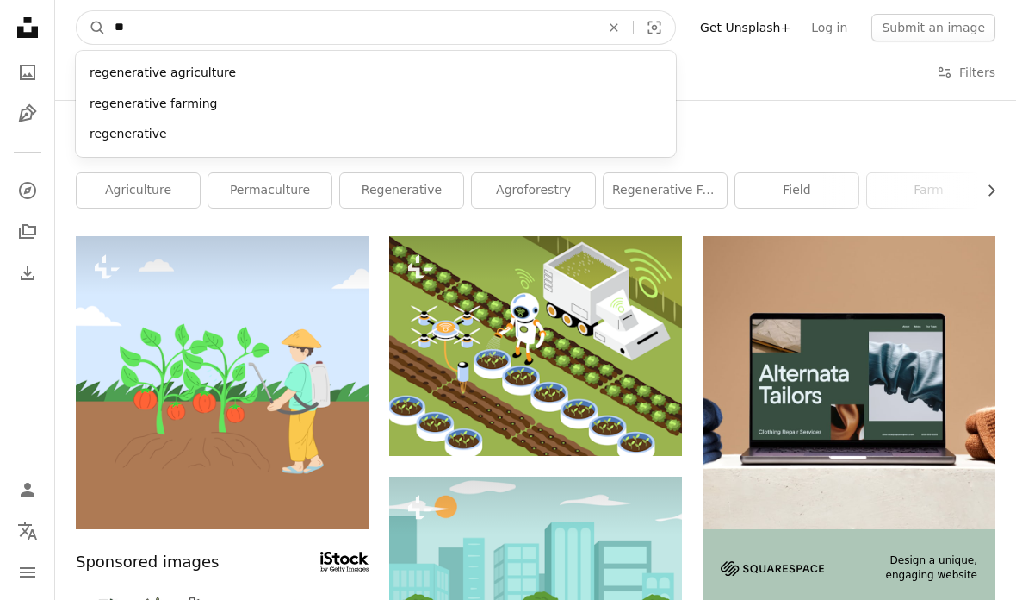
type input "*"
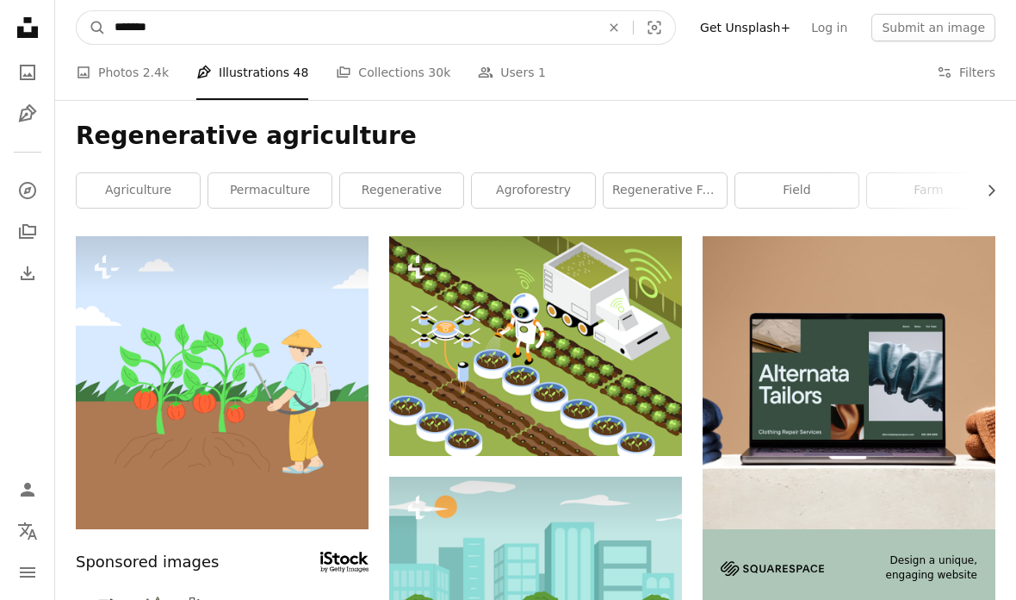
type input "*****"
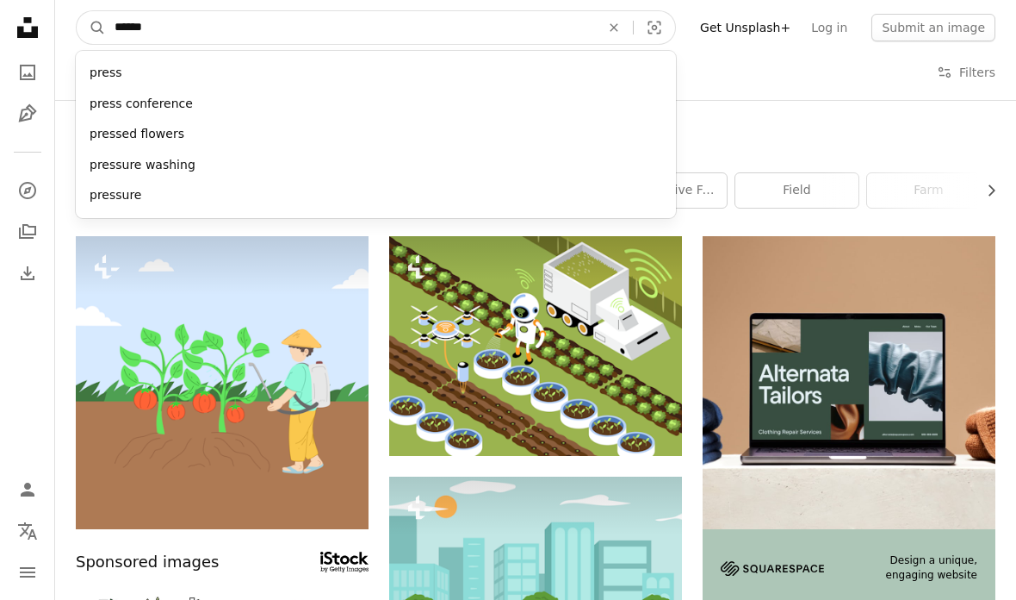
click at [91, 28] on button "A magnifying glass" at bounding box center [91, 27] width 29 height 33
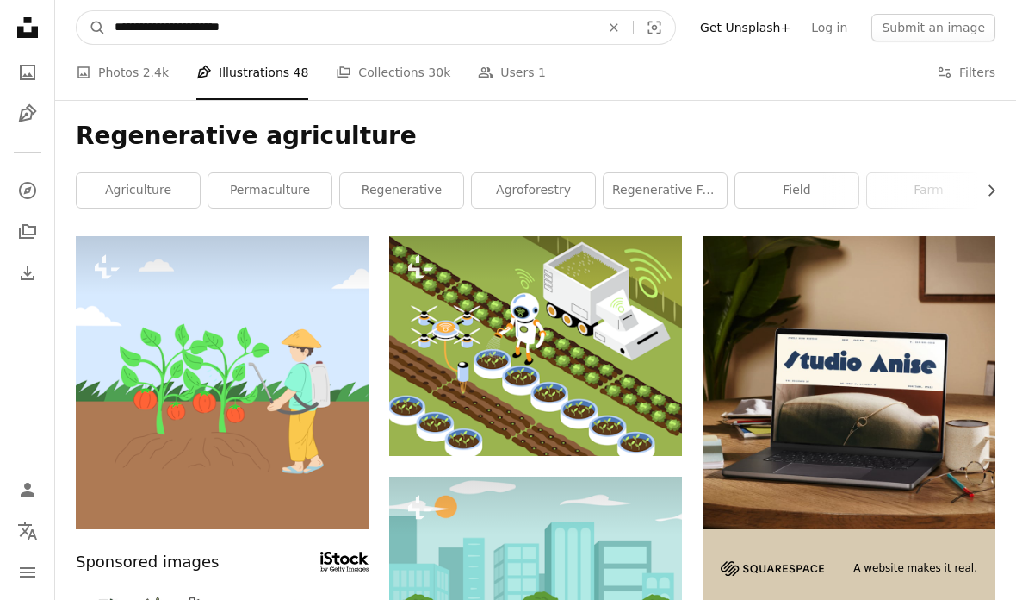
click at [254, 19] on input "**********" at bounding box center [350, 27] width 489 height 33
click at [229, 32] on input "**********" at bounding box center [350, 27] width 489 height 33
click at [208, 34] on input "**********" at bounding box center [350, 27] width 489 height 33
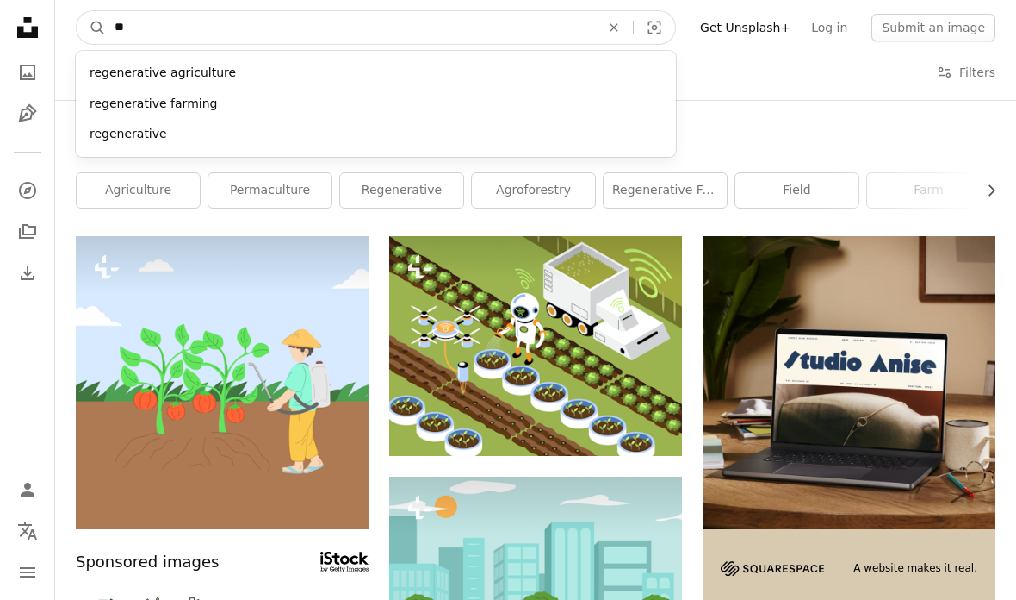
type input "*"
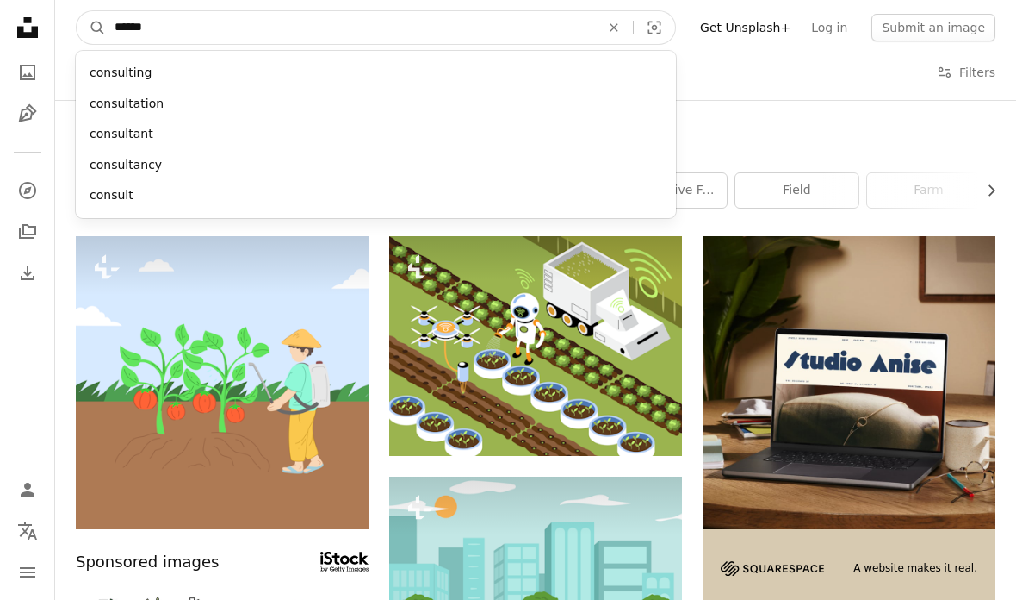
type input "*******"
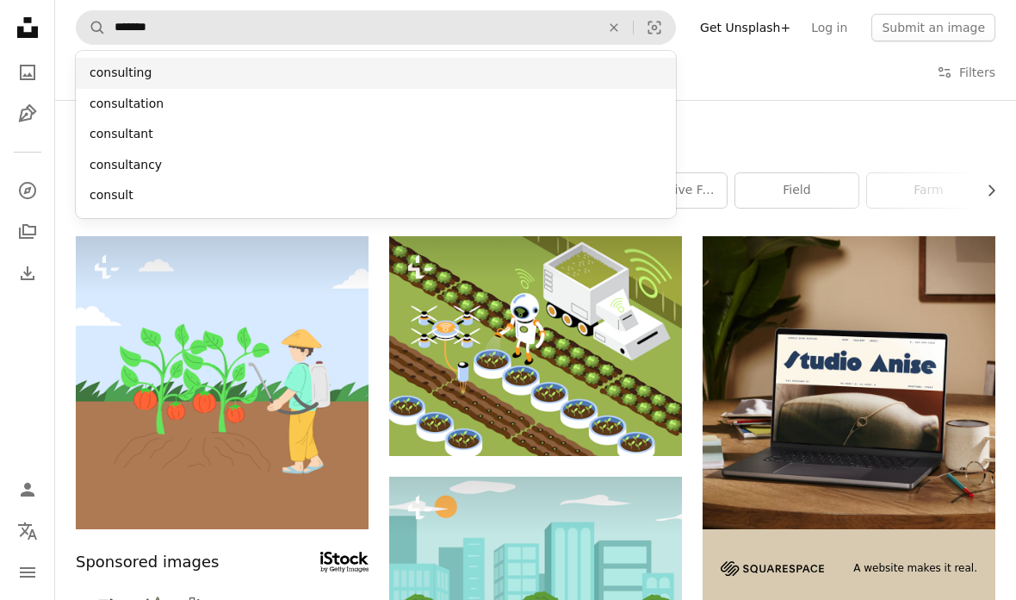
click at [134, 82] on div "consulting" at bounding box center [376, 73] width 600 height 31
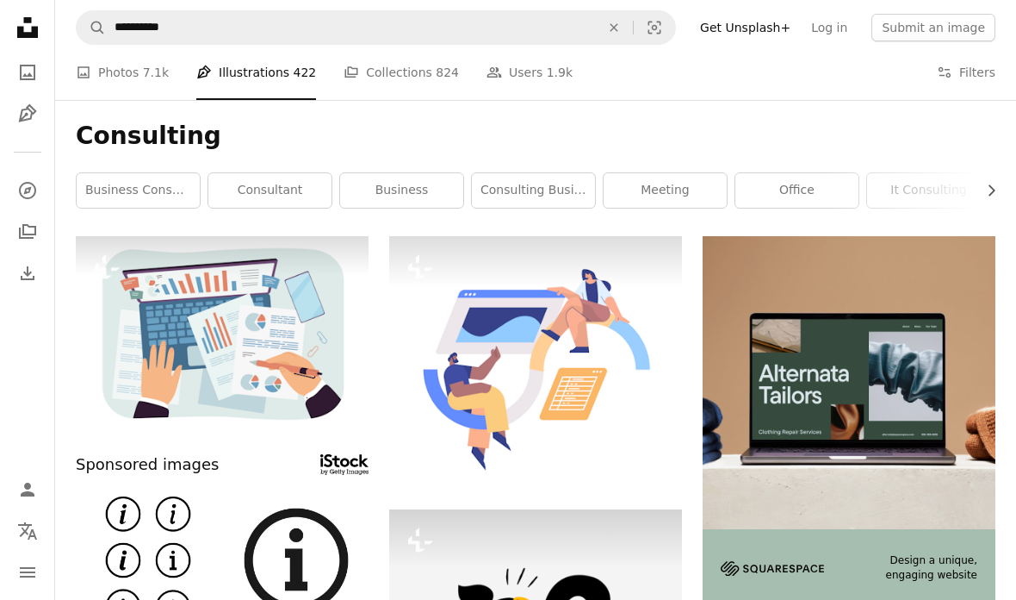
click at [930, 546] on div "Design a unique, engaging website" at bounding box center [911, 567] width 133 height 43
